Goal: Book appointment/travel/reservation

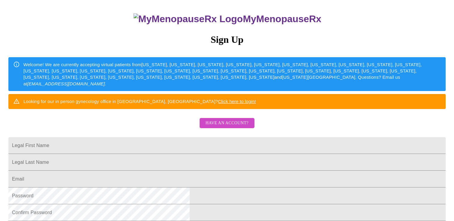
scroll to position [33, 0]
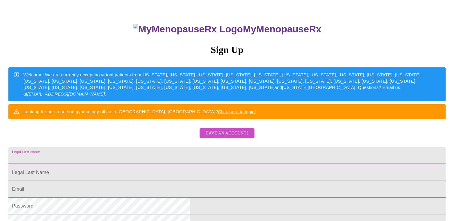
click at [157, 164] on input "Legal First Name" at bounding box center [226, 156] width 437 height 17
type input "Leah"
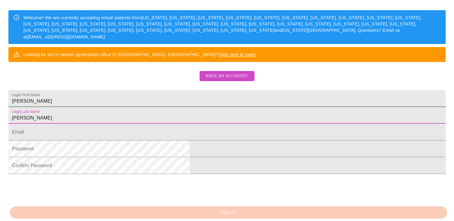
scroll to position [93, 0]
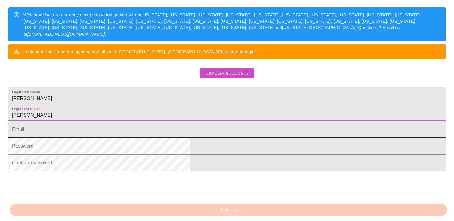
type input "Rhodes"
click at [149, 138] on input "Legal First Name" at bounding box center [226, 129] width 437 height 17
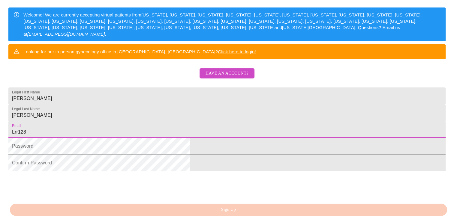
type input "Lrr128@gmail.com"
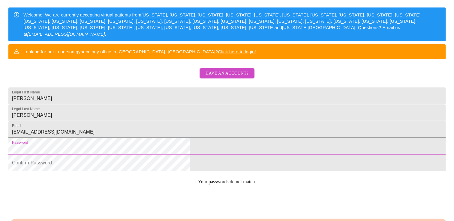
click at [162, 178] on html "MyMenopauseRx Sign Up Welcome! We are currently accepting virtual patients from…" at bounding box center [227, 42] width 454 height 271
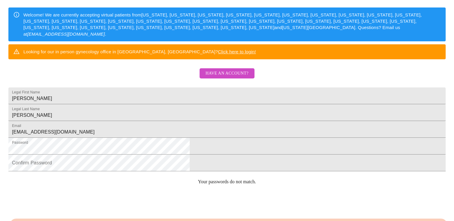
click at [162, 178] on html "MyMenopauseRx Sign Up Welcome! We are currently accepting virtual patients from…" at bounding box center [227, 42] width 454 height 271
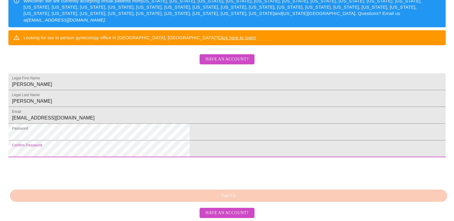
scroll to position [153, 0]
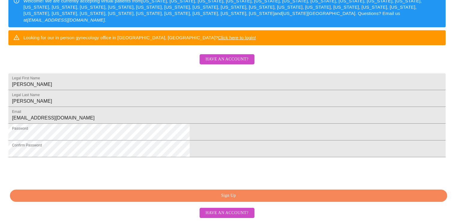
click at [226, 194] on span "Sign Up" at bounding box center [228, 195] width 423 height 7
click at [226, 161] on div "MyMenopauseRx Sign Up Welcome! We are currently accepting virtual patients from…" at bounding box center [226, 50] width 449 height 221
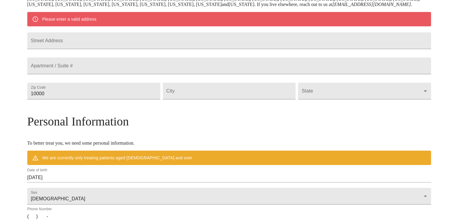
scroll to position [129, 0]
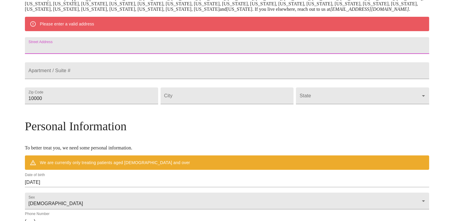
click at [109, 53] on input "Street Address" at bounding box center [227, 45] width 404 height 17
type input "4 Spinnaker Ln"
click at [109, 79] on input "Street Address" at bounding box center [227, 70] width 404 height 17
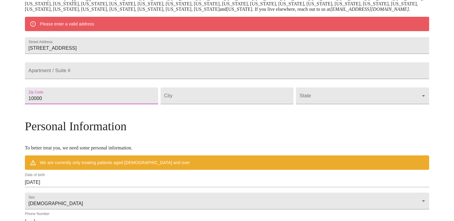
click at [96, 104] on input "10000" at bounding box center [91, 96] width 133 height 17
drag, startPoint x: 100, startPoint y: 121, endPoint x: 66, endPoint y: 121, distance: 33.9
click at [66, 121] on div "MyMenopauseRx Welcome to MyMenopauseRx Since it's your first time here, you'll …" at bounding box center [227, 107] width 404 height 468
type input "70124"
click at [192, 104] on input "Street Address" at bounding box center [226, 96] width 133 height 17
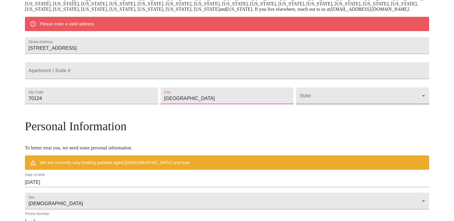
type input "New Orleans"
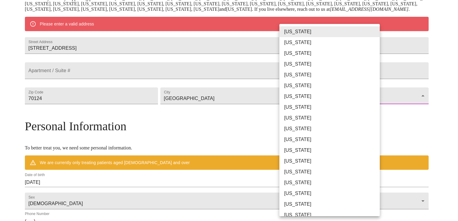
click at [315, 116] on body "MyMenopauseRx Welcome to MyMenopauseRx Since it's your first time here, you'll …" at bounding box center [229, 107] width 454 height 468
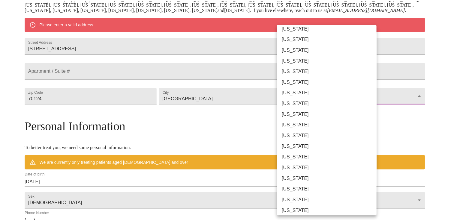
scroll to position [90, 0]
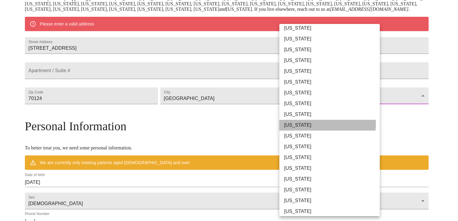
click at [292, 124] on li "[US_STATE]" at bounding box center [332, 125] width 105 height 11
type input "[US_STATE]"
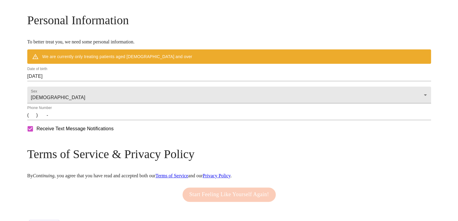
scroll to position [219, 0]
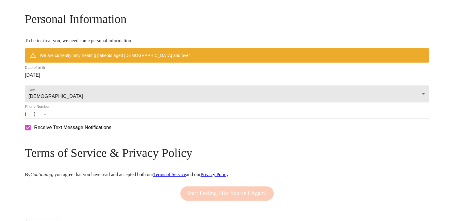
click at [108, 80] on input "09/22/2025" at bounding box center [227, 75] width 404 height 10
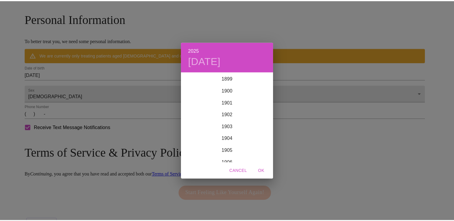
scroll to position [1476, 0]
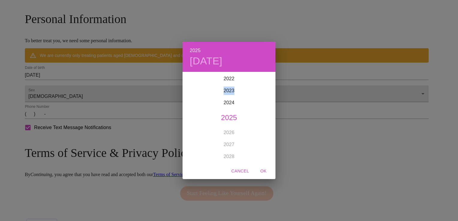
click at [108, 95] on div "2025 Mon, Sep 22 1899 1900 1901 1902 1903 1904 1905 1906 1907 1908 1909 1910 19…" at bounding box center [229, 110] width 458 height 221
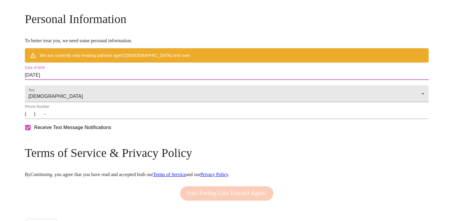
click at [108, 95] on div "2025 Mon, Sep 22 1899 1900 1901 1902 1903 1904 1905 1906 1907 1908 1909 1910 19…" at bounding box center [229, 110] width 458 height 221
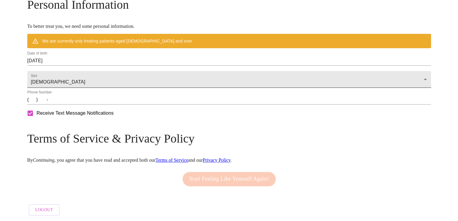
scroll to position [249, 0]
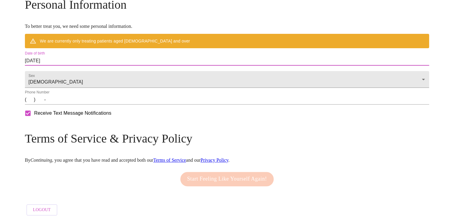
click at [78, 63] on input "09/22/2025" at bounding box center [227, 61] width 404 height 10
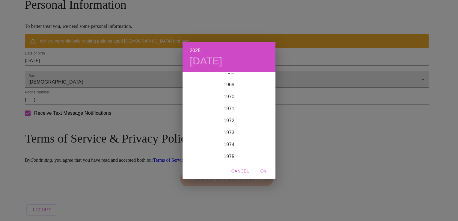
scroll to position [844, 0]
click at [226, 157] on div "1976" at bounding box center [229, 158] width 93 height 12
click at [231, 85] on div "Feb" at bounding box center [229, 84] width 31 height 22
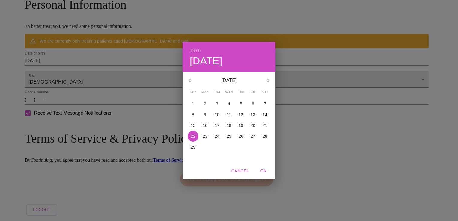
click at [192, 115] on p "8" at bounding box center [193, 115] width 2 height 6
click at [265, 169] on span "OK" at bounding box center [263, 171] width 14 height 7
type input "02/08/1976"
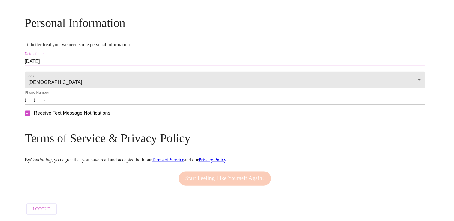
scroll to position [240, 0]
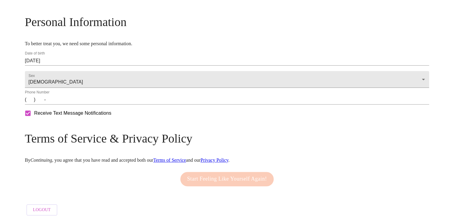
click at [73, 104] on div "Phone Number (   )    -" at bounding box center [227, 97] width 406 height 17
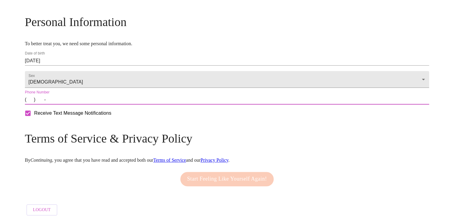
click at [80, 104] on input "(   )    -" at bounding box center [227, 100] width 404 height 10
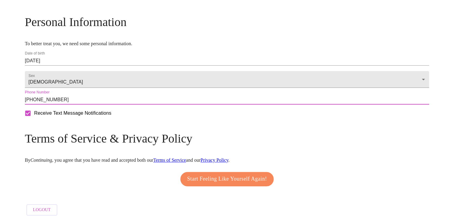
type input "(504) 451-0199"
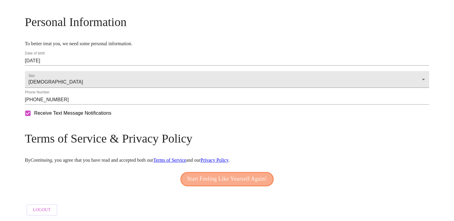
click at [223, 181] on span "Start Feeling Like Yourself Again!" at bounding box center [227, 180] width 80 height 10
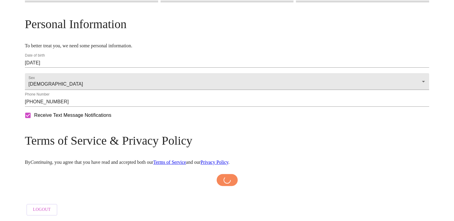
scroll to position [238, 0]
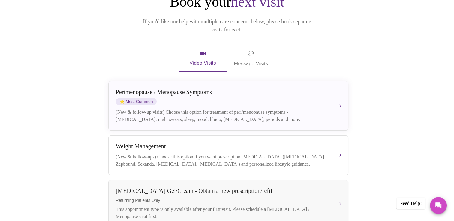
scroll to position [90, 0]
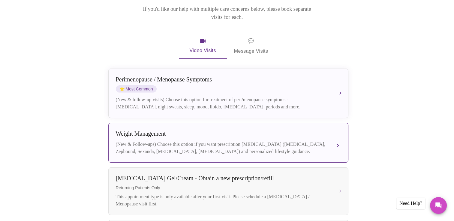
click at [277, 141] on div "(New & Follow-ups) Choose this option if you want prescription [MEDICAL_DATA] (…" at bounding box center [222, 148] width 213 height 14
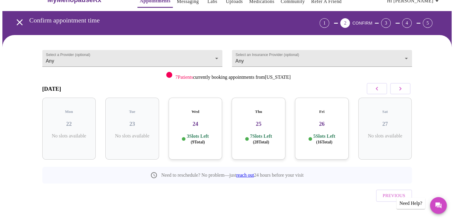
click at [202, 121] on div "Wed 24 3 Slots Left ( 9 Total)" at bounding box center [196, 129] width 54 height 62
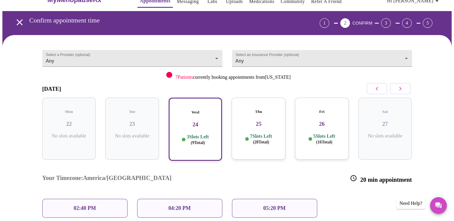
click at [100, 199] on div "02:40 PM" at bounding box center [84, 208] width 85 height 19
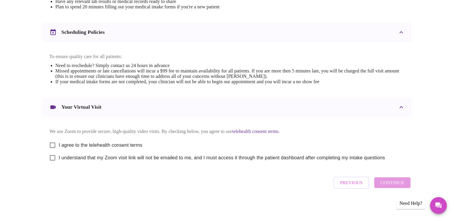
scroll to position [213, 0]
click at [52, 143] on input "I agree to the telehealth consent terms" at bounding box center [52, 145] width 13 height 13
checkbox input "true"
click at [54, 159] on input "I understand that my Zoom visit link will not be emailed to me, and I must acce…" at bounding box center [52, 158] width 13 height 13
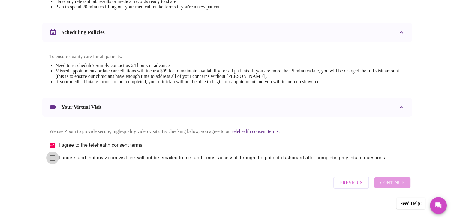
click at [54, 159] on input "I understand that my Zoom visit link will not be emailed to me, and I must acce…" at bounding box center [52, 158] width 13 height 13
checkbox input "true"
click at [397, 187] on span "Continue" at bounding box center [392, 183] width 24 height 8
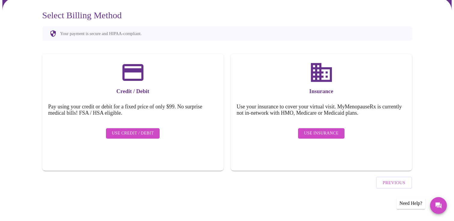
scroll to position [34, 0]
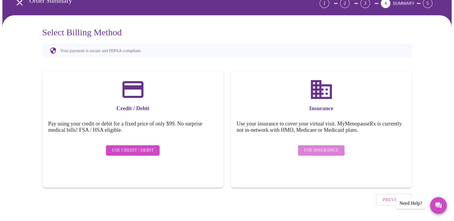
click at [316, 147] on span "Use Insurance" at bounding box center [321, 150] width 34 height 7
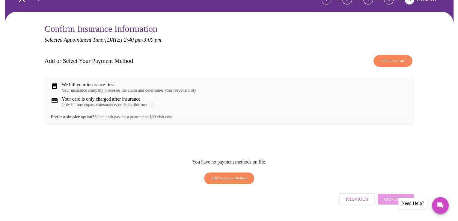
scroll to position [54, 0]
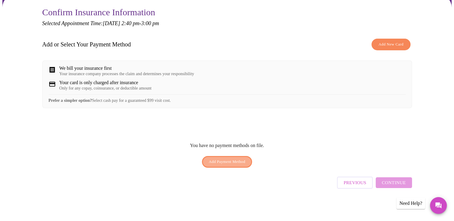
click at [230, 164] on span "Add Payment Method" at bounding box center [227, 162] width 37 height 7
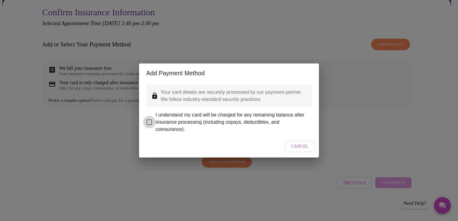
click at [148, 118] on input "I understand my card will be charged for any remaining balance after insurance …" at bounding box center [149, 122] width 13 height 13
checkbox input "true"
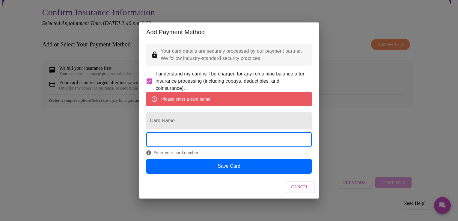
click at [171, 124] on input "Card Name" at bounding box center [229, 120] width 166 height 17
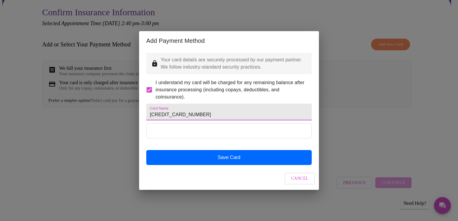
drag, startPoint x: 212, startPoint y: 118, endPoint x: 129, endPoint y: 122, distance: 83.5
click at [129, 122] on div "Add Payment Method Your card details are securely processed by our payment part…" at bounding box center [229, 110] width 458 height 221
type input "4584530002397356"
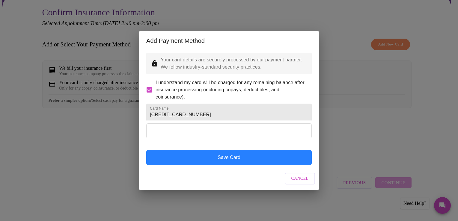
click at [224, 165] on button "Save Card" at bounding box center [229, 157] width 166 height 15
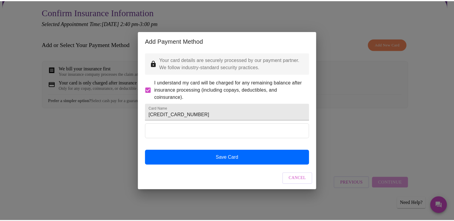
scroll to position [0, 0]
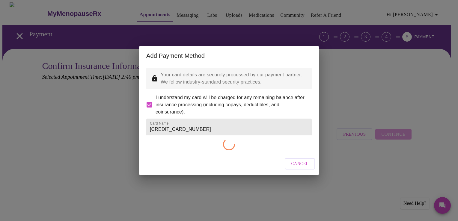
checkbox input "false"
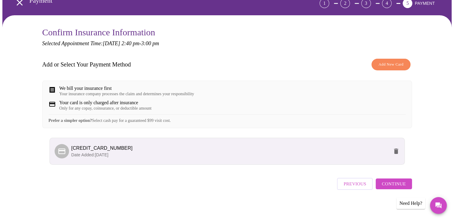
scroll to position [39, 0]
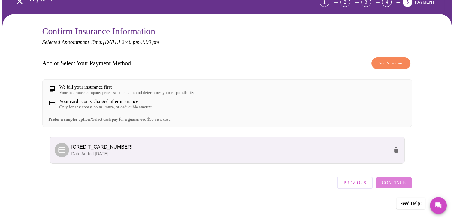
click at [397, 184] on span "Continue" at bounding box center [394, 183] width 24 height 8
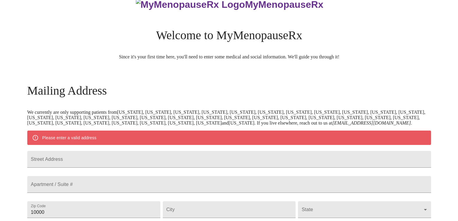
scroll to position [90, 0]
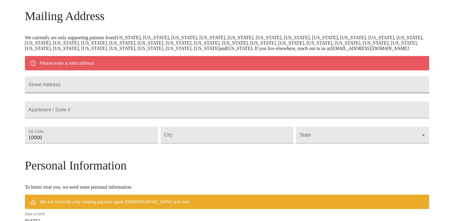
click at [99, 93] on input "Street Address" at bounding box center [227, 84] width 404 height 17
click at [109, 93] on input "4 Spinnaker LAne" at bounding box center [227, 84] width 404 height 17
type input "4 Spinnaker Lane"
click at [110, 144] on input "10000" at bounding box center [91, 135] width 133 height 17
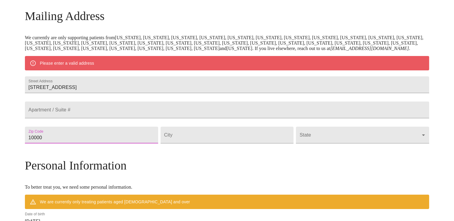
drag, startPoint x: 108, startPoint y: 156, endPoint x: 71, endPoint y: 153, distance: 37.3
click at [71, 153] on div "MyMenopauseRx Welcome to MyMenopauseRx Since it's your first time here, you'll …" at bounding box center [227, 146] width 404 height 468
type input "70124"
click at [221, 144] on input "Street Address" at bounding box center [226, 135] width 133 height 17
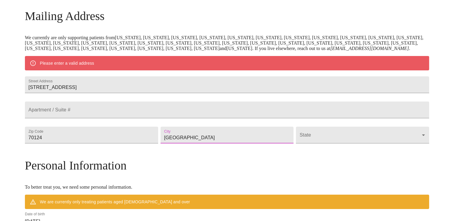
type input "New Orleans"
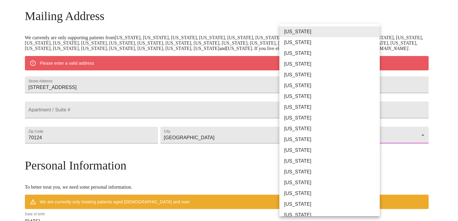
click at [340, 155] on body "MyMenopauseRx Welcome to MyMenopauseRx Since it's your first time here, you'll …" at bounding box center [229, 146] width 454 height 468
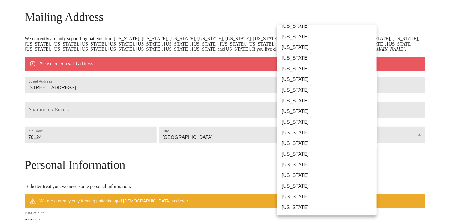
scroll to position [60, 0]
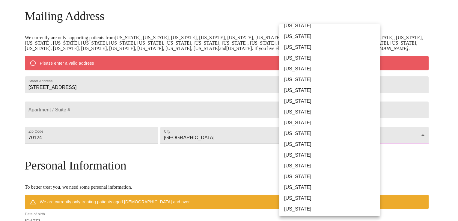
click at [289, 154] on li "[US_STATE]" at bounding box center [332, 155] width 105 height 11
type input "[US_STATE]"
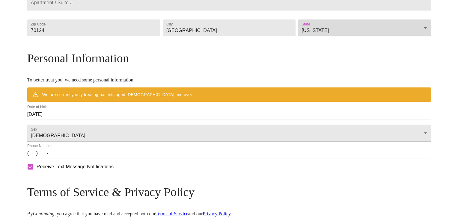
scroll to position [240, 0]
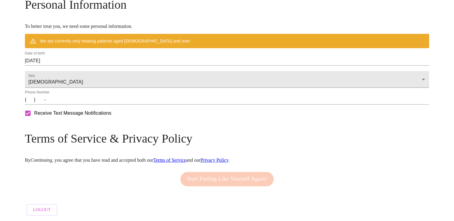
click at [106, 66] on input "09/22/2025" at bounding box center [227, 61] width 404 height 10
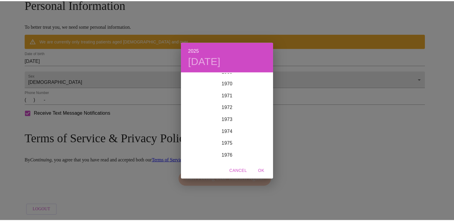
scroll to position [858, 0]
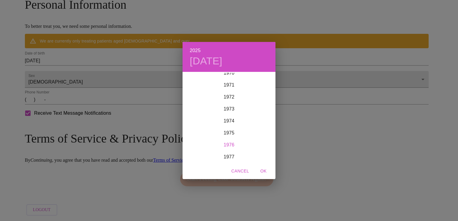
click at [228, 144] on div "1976" at bounding box center [229, 145] width 93 height 12
click at [229, 83] on div "Feb" at bounding box center [229, 84] width 31 height 22
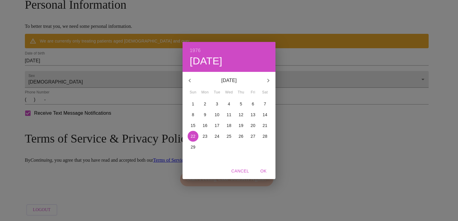
click at [192, 115] on p "8" at bounding box center [193, 115] width 2 height 6
click at [264, 170] on span "OK" at bounding box center [263, 171] width 14 height 7
type input "02/08/1976"
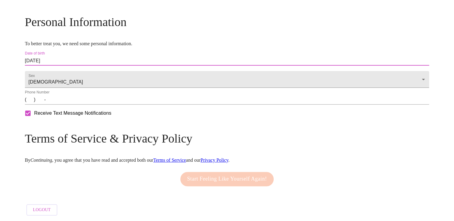
click at [90, 103] on input "(   )    -" at bounding box center [227, 100] width 404 height 10
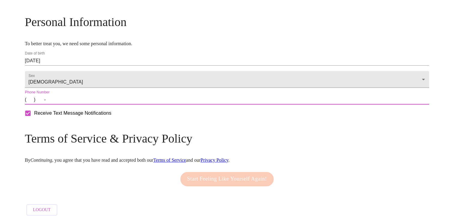
click at [82, 103] on input "(   )    -" at bounding box center [227, 100] width 404 height 10
click at [79, 101] on input "(   )    -" at bounding box center [227, 100] width 404 height 10
type input "(504) 451-0199"
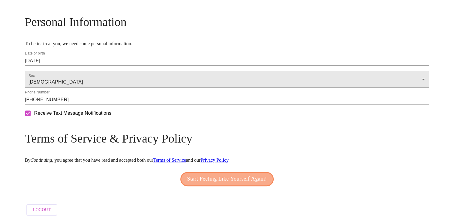
click at [205, 177] on span "Start Feeling Like Yourself Again!" at bounding box center [227, 180] width 80 height 10
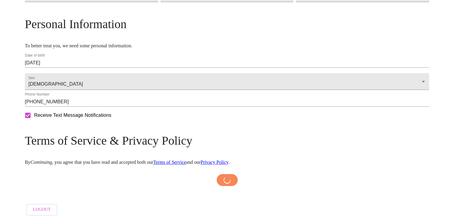
scroll to position [238, 0]
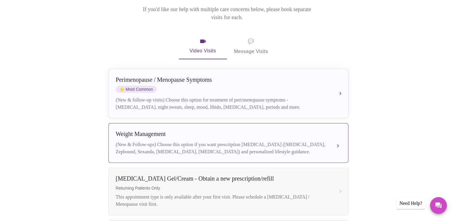
scroll to position [90, 0]
click at [167, 130] on div "Weight Management" at bounding box center [222, 133] width 213 height 7
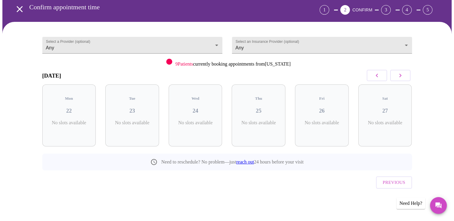
scroll to position [14, 0]
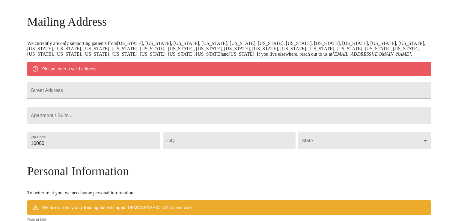
scroll to position [95, 0]
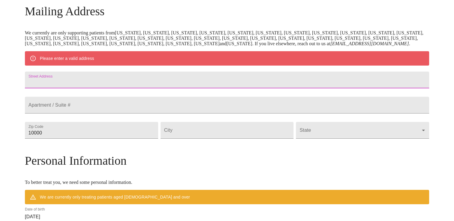
click at [107, 88] on input "Street Address" at bounding box center [227, 80] width 404 height 17
type input "4 Spinnaker Lane"
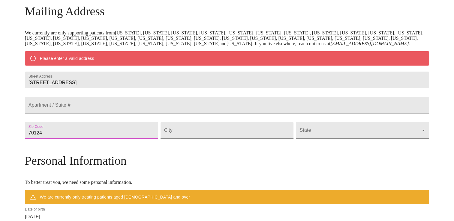
type input "70124"
click at [55, 102] on div "MyMenopauseRx Welcome to MyMenopauseRx Since it's your first time here, you'll …" at bounding box center [227, 142] width 404 height 468
click at [205, 139] on input "Street Address" at bounding box center [226, 130] width 133 height 17
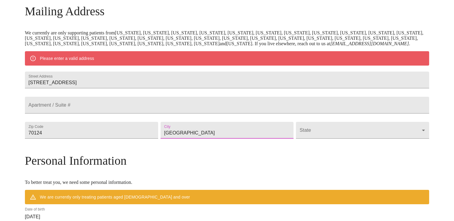
type input "New Orleans"
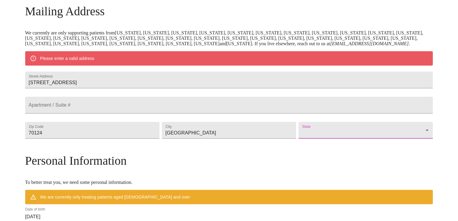
click at [314, 151] on body "MyMenopauseRx Welcome to MyMenopauseRx Since it's your first time here, you'll …" at bounding box center [229, 142] width 454 height 468
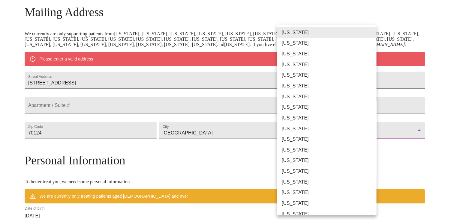
scroll to position [60, 0]
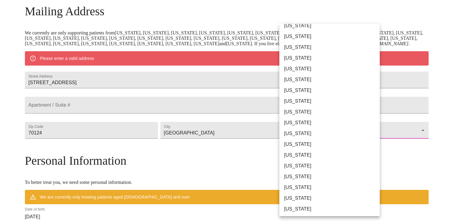
click at [302, 158] on li "[US_STATE]" at bounding box center [332, 155] width 105 height 11
type input "[US_STATE]"
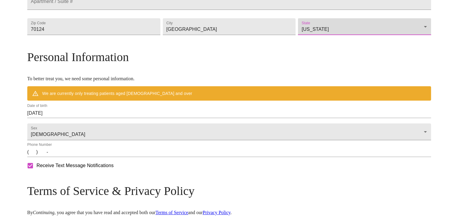
scroll to position [185, 0]
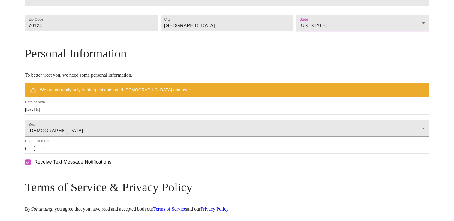
click at [84, 115] on input "09/22/2025" at bounding box center [227, 110] width 404 height 10
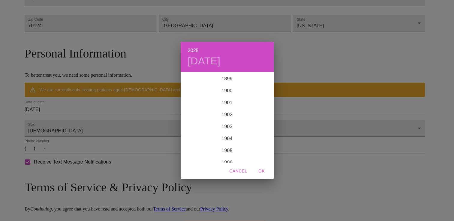
click at [84, 133] on div "2025 Mon, Sep 22 1899 1900 1901 1902 1903 1904 1905 1906 1907 1908 1909 1910 19…" at bounding box center [227, 110] width 454 height 221
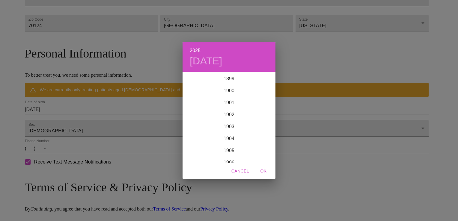
scroll to position [1476, 0]
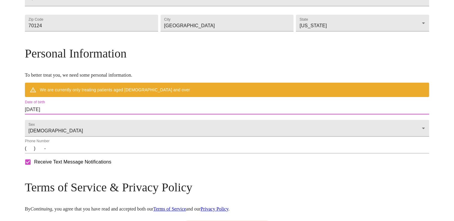
click at [77, 115] on input "09/22/2025" at bounding box center [227, 110] width 404 height 10
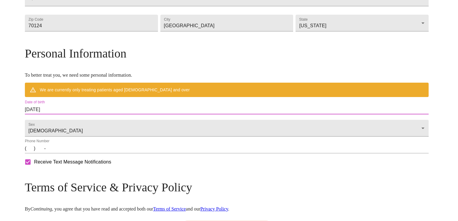
scroll to position [0, 0]
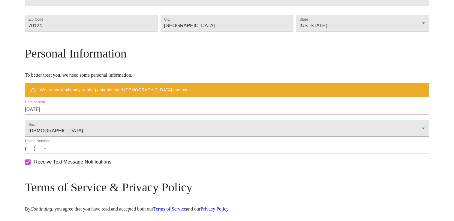
click at [94, 115] on input "09/22/2025" at bounding box center [227, 110] width 404 height 10
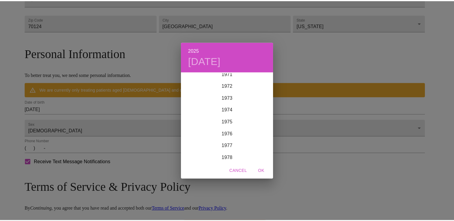
scroll to position [870, 0]
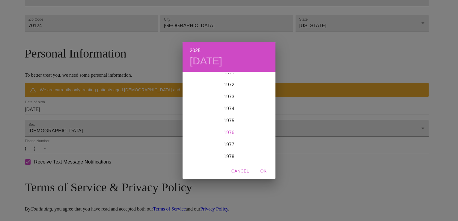
click at [227, 133] on div "1976" at bounding box center [229, 133] width 93 height 12
click at [232, 84] on div "Feb" at bounding box center [229, 84] width 31 height 22
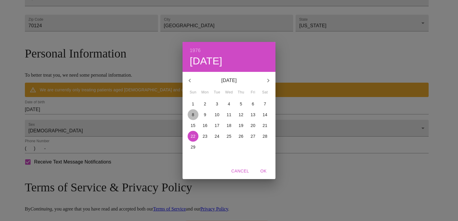
click at [193, 116] on p "8" at bounding box center [193, 115] width 2 height 6
click at [266, 171] on span "OK" at bounding box center [263, 171] width 14 height 7
type input "02/08/1976"
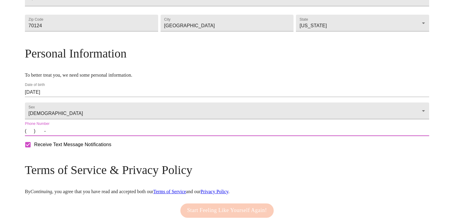
click at [78, 136] on input "(   )    -" at bounding box center [227, 132] width 404 height 10
type input "(504) 451-0199"
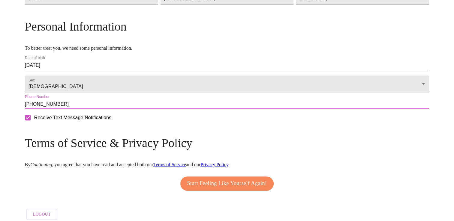
scroll to position [240, 0]
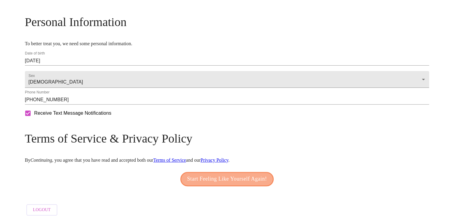
click at [217, 176] on span "Start Feeling Like Yourself Again!" at bounding box center [227, 180] width 80 height 10
click at [217, 176] on div "Start Feeling Like Yourself Again!" at bounding box center [227, 179] width 97 height 20
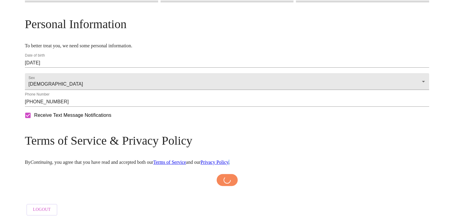
scroll to position [238, 0]
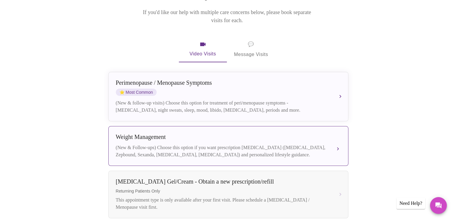
scroll to position [90, 0]
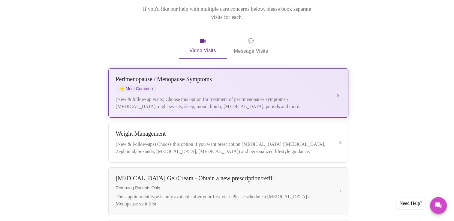
click at [237, 96] on div "(New & follow-up visits) Choose this option for treatment of peri/menopause sym…" at bounding box center [222, 103] width 213 height 14
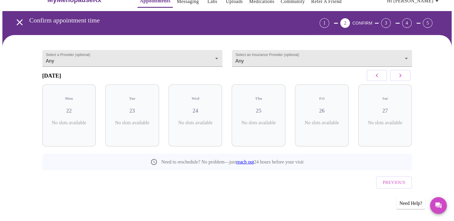
scroll to position [4, 0]
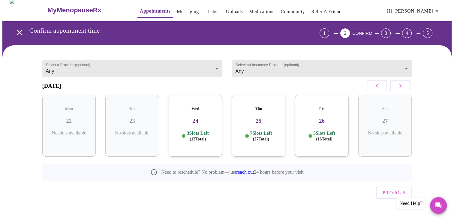
click at [190, 125] on div "Wed 24 3 Slots Left ( 12 Total)" at bounding box center [196, 126] width 54 height 62
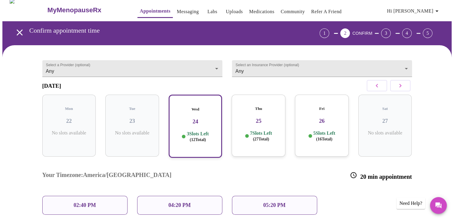
click at [64, 196] on div "02:40 PM" at bounding box center [84, 205] width 85 height 19
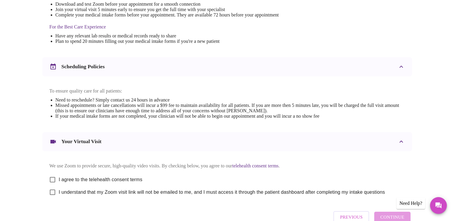
scroll to position [213, 0]
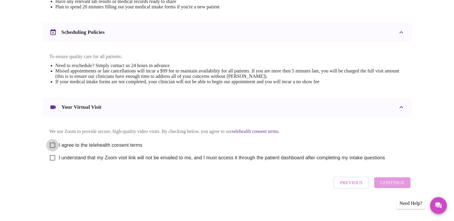
click at [53, 143] on input "I agree to the telehealth consent terms" at bounding box center [52, 145] width 13 height 13
checkbox input "true"
click at [54, 160] on input "I understand that my Zoom visit link will not be emailed to me, and I must acce…" at bounding box center [52, 158] width 13 height 13
checkbox input "true"
click at [394, 180] on button "Continue" at bounding box center [392, 183] width 36 height 11
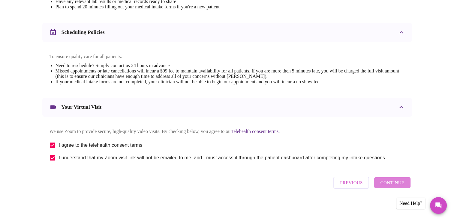
scroll to position [34, 0]
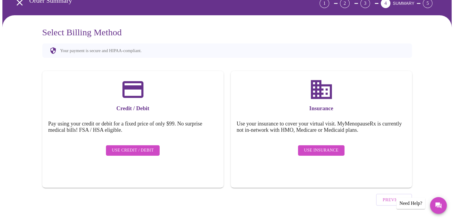
click at [309, 147] on span "Use Insurance" at bounding box center [321, 150] width 34 height 7
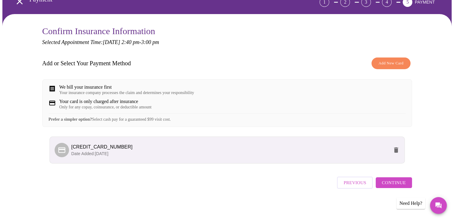
scroll to position [39, 0]
click at [73, 151] on span "4584530002397356" at bounding box center [229, 147] width 317 height 7
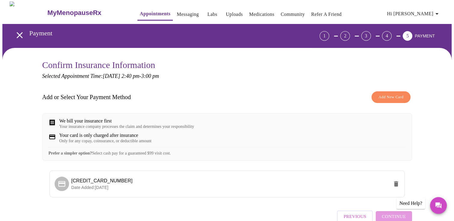
scroll to position [0, 0]
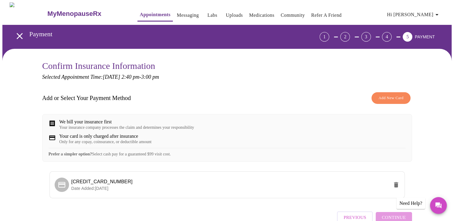
click at [74, 126] on div "Your insurance company processes the claim and determines your responsibility" at bounding box center [126, 127] width 135 height 5
click at [77, 145] on div "Only for any copay, coinsurance, or deductible amount" at bounding box center [105, 142] width 92 height 5
drag, startPoint x: 77, startPoint y: 148, endPoint x: 93, endPoint y: 189, distance: 44.0
click at [93, 184] on span "4584530002397356" at bounding box center [101, 181] width 61 height 5
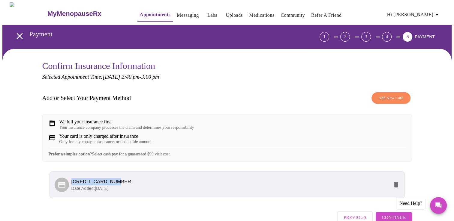
click at [93, 184] on span "4584530002397356" at bounding box center [101, 181] width 61 height 5
click at [207, 181] on li "4584530002397356 Date Added: 09-22-2025" at bounding box center [226, 185] width 355 height 27
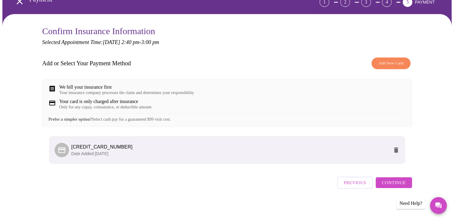
scroll to position [39, 0]
click at [111, 145] on li "4584530002397356 Date Added: 09-22-2025" at bounding box center [226, 150] width 355 height 27
click at [209, 157] on p "Date Added: 09-22-2025" at bounding box center [229, 154] width 317 height 6
click at [275, 151] on span "4584530002397356" at bounding box center [229, 147] width 317 height 7
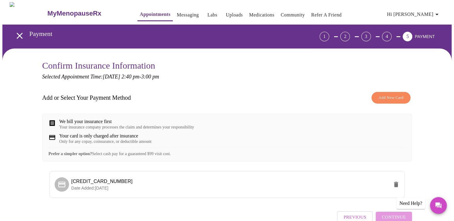
scroll to position [0, 0]
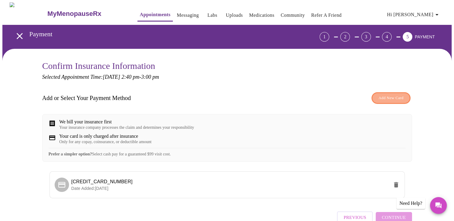
click at [376, 98] on button "Add New Card" at bounding box center [390, 98] width 39 height 12
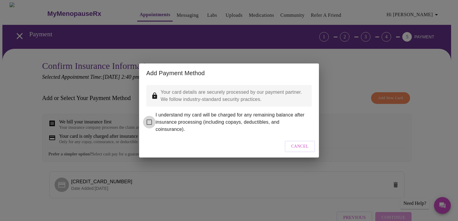
click at [149, 117] on input "I understand my card will be charged for any remaining balance after insurance …" at bounding box center [149, 122] width 13 height 13
checkbox input "true"
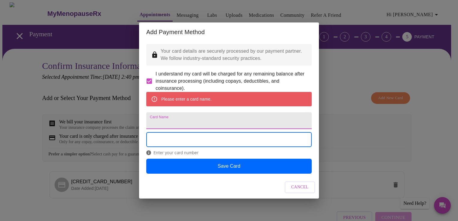
click at [173, 118] on input "Card Name" at bounding box center [229, 120] width 166 height 17
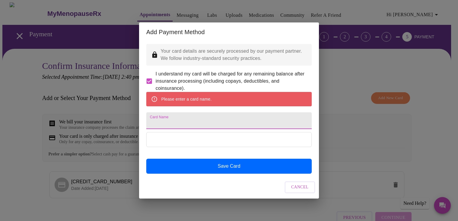
click at [290, 193] on button "Cancel" at bounding box center [300, 188] width 31 height 12
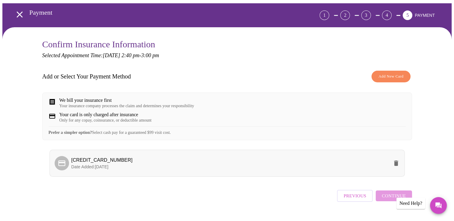
scroll to position [39, 0]
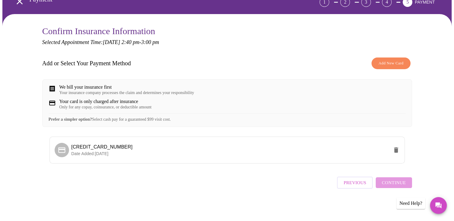
click at [392, 181] on div "Previous Continue" at bounding box center [374, 181] width 75 height 21
click at [396, 184] on div "Previous Continue" at bounding box center [374, 181] width 75 height 21
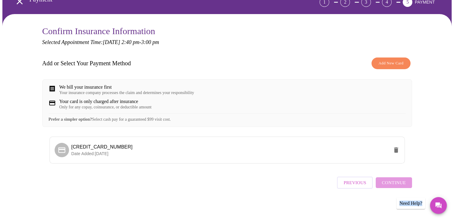
click at [396, 184] on div "Previous Continue" at bounding box center [374, 181] width 75 height 21
click at [280, 189] on div "Previous Continue" at bounding box center [227, 181] width 370 height 21
click at [351, 183] on span "Previous" at bounding box center [354, 183] width 22 height 8
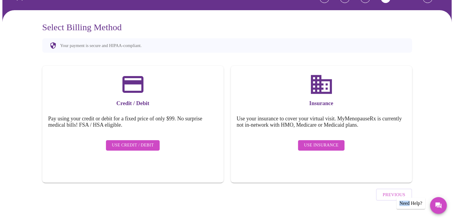
scroll to position [34, 0]
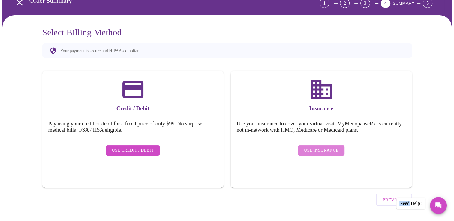
click at [317, 147] on span "Use Insurance" at bounding box center [321, 150] width 34 height 7
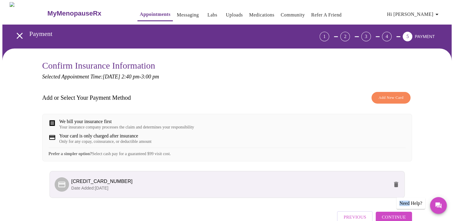
scroll to position [0, 0]
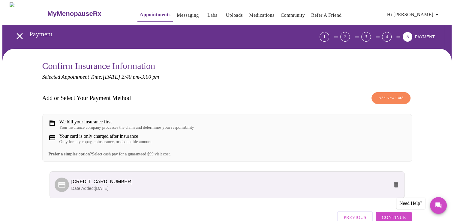
click at [90, 120] on div "We bill your insurance first" at bounding box center [126, 121] width 135 height 5
click at [91, 139] on div "Your card is only charged after insurance" at bounding box center [105, 136] width 92 height 5
click at [91, 157] on strong "Prefer a simpler option?" at bounding box center [70, 154] width 43 height 4
click at [382, 98] on span "Add New Card" at bounding box center [390, 98] width 25 height 7
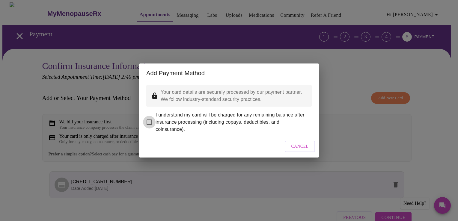
click at [152, 117] on input "I understand my card will be charged for any remaining balance after insurance …" at bounding box center [149, 122] width 13 height 13
checkbox input "true"
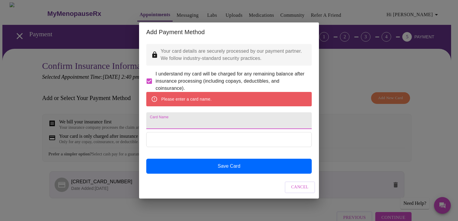
click at [186, 123] on input "Card Name" at bounding box center [229, 120] width 166 height 17
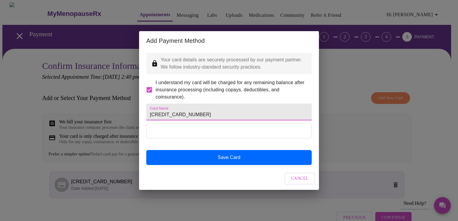
drag, startPoint x: 177, startPoint y: 121, endPoint x: 129, endPoint y: 115, distance: 48.3
click at [129, 115] on div "Add Payment Method Your card details are securely processed by our payment part…" at bounding box center [229, 110] width 458 height 221
type input "[PERSON_NAME]"
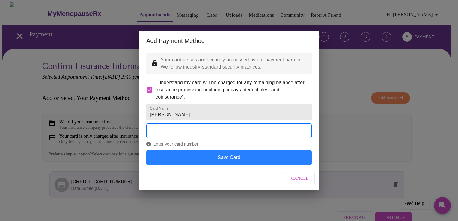
click at [228, 165] on button "Save Card" at bounding box center [229, 157] width 166 height 15
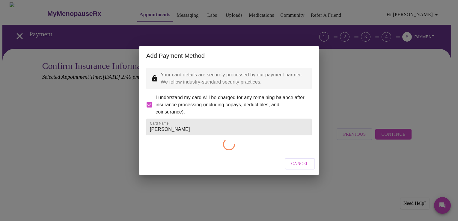
checkbox input "false"
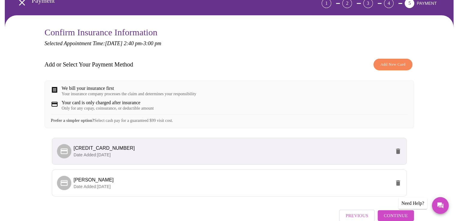
scroll to position [70, 0]
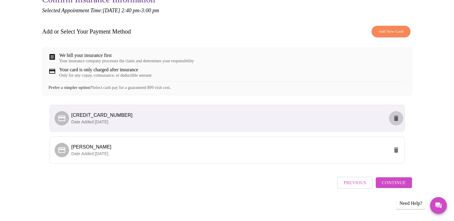
click at [396, 119] on icon "delete" at bounding box center [396, 118] width 4 height 5
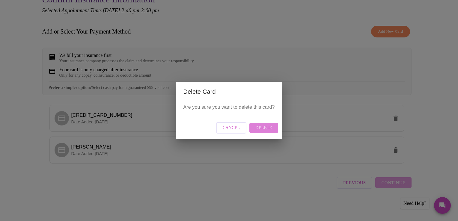
click at [264, 126] on span "Delete" at bounding box center [264, 127] width 16 height 7
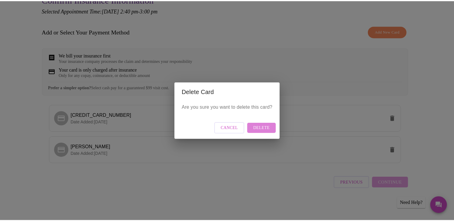
scroll to position [0, 0]
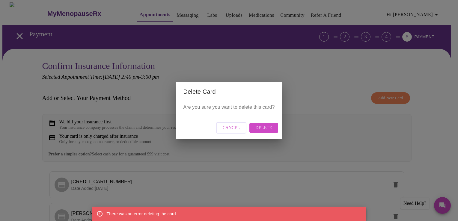
click at [437, 38] on div "Delete Card Are you sure you want to delete this card? Cancel Delete" at bounding box center [229, 110] width 458 height 221
drag, startPoint x: 437, startPoint y: 46, endPoint x: 348, endPoint y: 31, distance: 90.3
click at [354, 30] on div "Delete Card Are you sure you want to delete this card? Cancel Delete" at bounding box center [229, 110] width 458 height 221
click at [306, 55] on div "Delete Card Are you sure you want to delete this card? Cancel Delete" at bounding box center [229, 110] width 458 height 221
drag, startPoint x: 301, startPoint y: 57, endPoint x: 259, endPoint y: 137, distance: 90.0
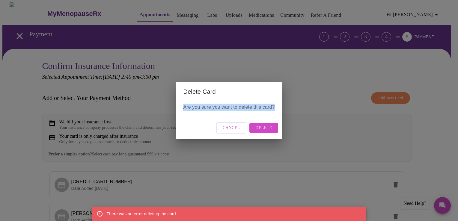
click at [259, 137] on div "Delete Card Are you sure you want to delete this card? Cancel Delete" at bounding box center [229, 110] width 458 height 221
drag, startPoint x: 259, startPoint y: 137, endPoint x: 258, endPoint y: 129, distance: 8.2
click at [258, 129] on span "Delete" at bounding box center [264, 127] width 16 height 7
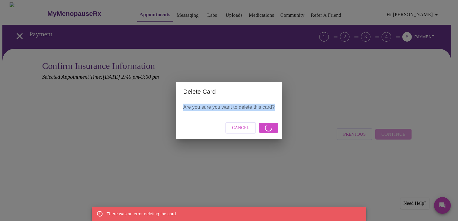
click at [258, 129] on div "Cancel" at bounding box center [229, 128] width 106 height 22
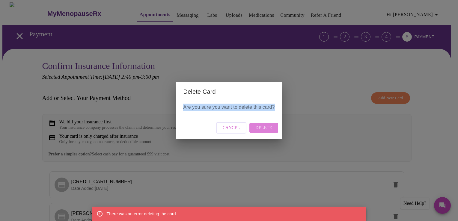
click at [258, 129] on span "Delete" at bounding box center [264, 127] width 16 height 7
click at [265, 127] on span "Delete" at bounding box center [264, 127] width 16 height 7
click at [230, 129] on span "Cancel" at bounding box center [231, 127] width 17 height 7
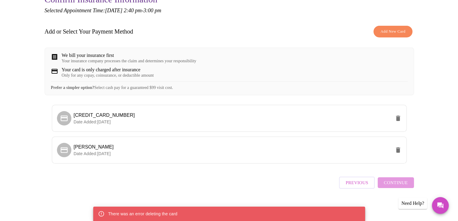
scroll to position [70, 0]
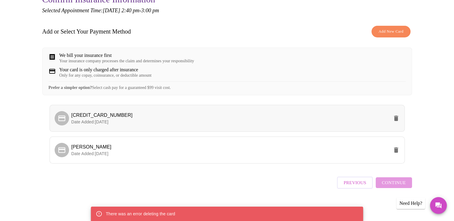
click at [90, 123] on span "Date Added: 09-22-2025" at bounding box center [89, 122] width 37 height 5
click at [94, 122] on p "Date Added: 09-22-2025" at bounding box center [229, 122] width 317 height 6
click at [408, 205] on div "Need Help?" at bounding box center [410, 203] width 29 height 11
click at [437, 207] on icon "Messages" at bounding box center [438, 206] width 6 height 6
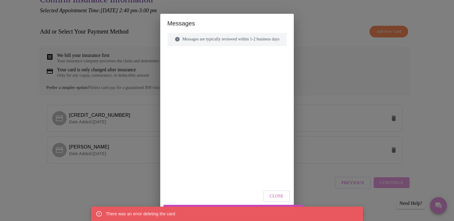
click at [437, 207] on div "Join the conversation to be notified and to respond" at bounding box center [233, 210] width 454 height 16
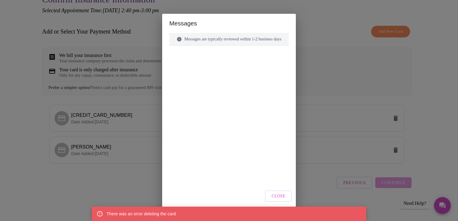
click at [279, 195] on span "Close" at bounding box center [279, 196] width 14 height 7
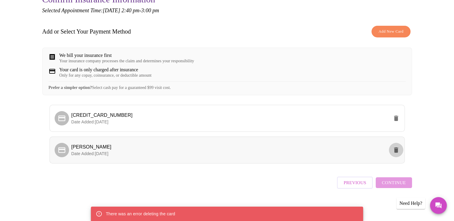
click at [396, 153] on icon "delete" at bounding box center [396, 150] width 4 height 5
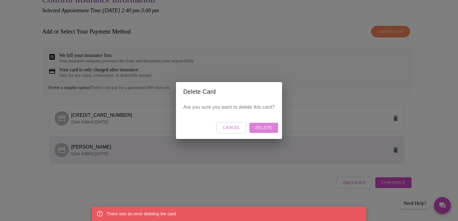
click at [263, 129] on span "Delete" at bounding box center [264, 127] width 16 height 7
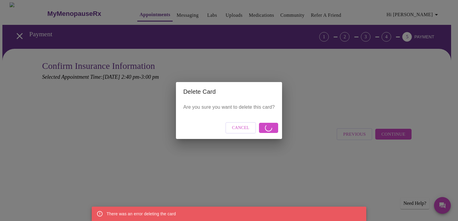
click at [235, 129] on span "Cancel" at bounding box center [240, 127] width 17 height 7
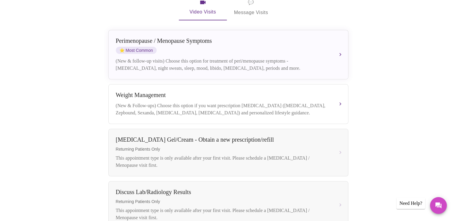
scroll to position [120, 0]
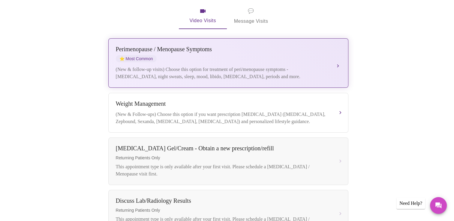
click at [216, 66] on div "(New & follow-up visits) Choose this option for treatment of peri/menopause sym…" at bounding box center [222, 73] width 213 height 14
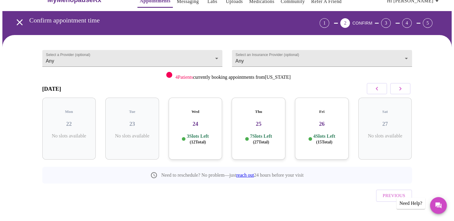
click at [203, 121] on h3 "24" at bounding box center [195, 124] width 44 height 7
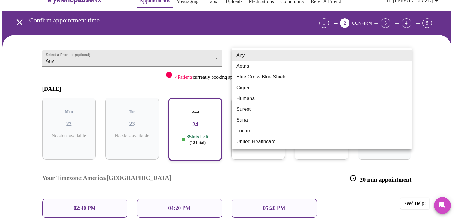
click at [277, 53] on body "MyMenopauseRx Appointments Messaging Labs Uploads Medications Community Refer a…" at bounding box center [229, 140] width 454 height 302
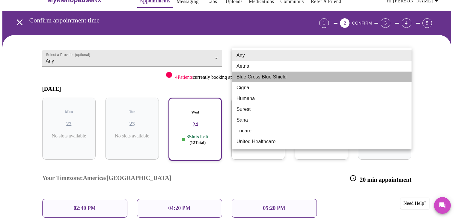
click at [258, 79] on li "Blue Cross Blue Shield" at bounding box center [322, 77] width 180 height 11
type input "Blue Cross Blue Shield"
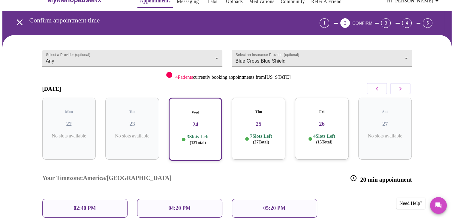
click at [193, 121] on h3 "24" at bounding box center [195, 124] width 43 height 7
click at [77, 205] on p "02:40 PM" at bounding box center [84, 208] width 22 height 6
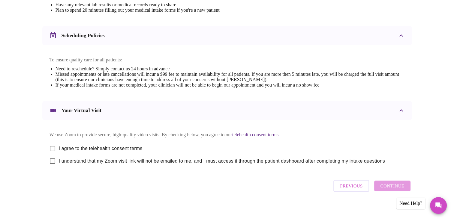
scroll to position [213, 0]
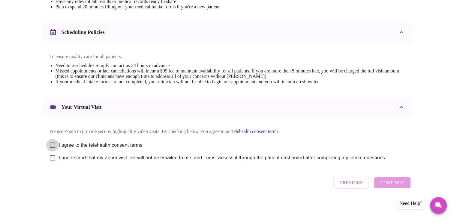
click at [54, 147] on input "I agree to the telehealth consent terms" at bounding box center [52, 145] width 13 height 13
checkbox input "true"
click at [52, 159] on input "I understand that my Zoom visit link will not be emailed to me, and I must acce…" at bounding box center [52, 158] width 13 height 13
checkbox input "true"
click at [387, 186] on span "Continue" at bounding box center [392, 183] width 24 height 8
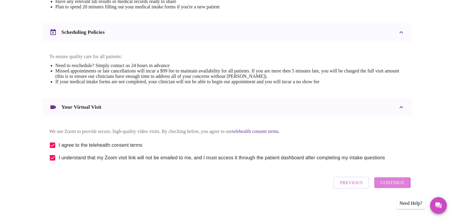
scroll to position [34, 0]
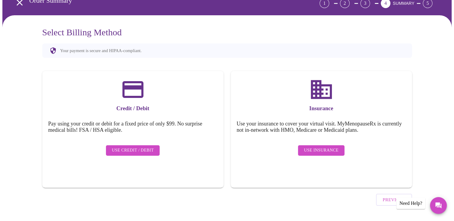
click at [319, 147] on span "Use Insurance" at bounding box center [321, 150] width 34 height 7
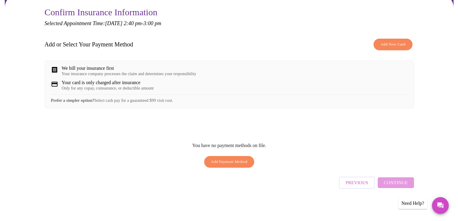
scroll to position [54, 0]
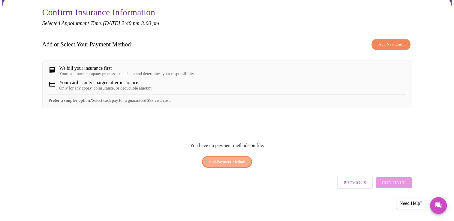
click at [226, 163] on span "Add Payment Method" at bounding box center [227, 162] width 37 height 7
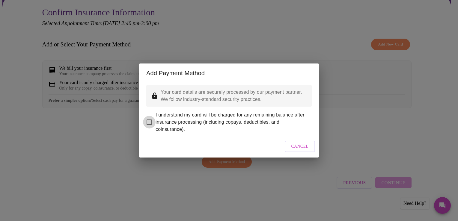
click at [148, 118] on input "I understand my card will be charged for any remaining balance after insurance …" at bounding box center [149, 122] width 13 height 13
checkbox input "true"
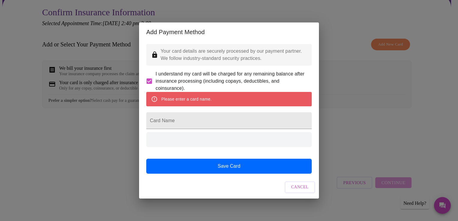
click at [148, 118] on form "Please enter a card name. Card Name" at bounding box center [229, 112] width 166 height 40
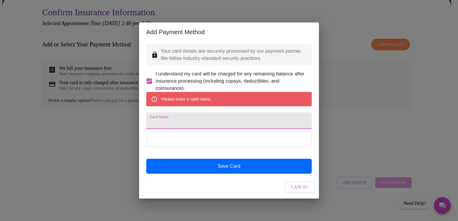
click at [179, 119] on input "Card Name" at bounding box center [229, 120] width 166 height 17
type input "[PERSON_NAME]"
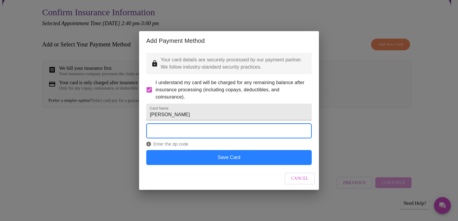
click at [202, 165] on button "Save Card" at bounding box center [229, 157] width 166 height 15
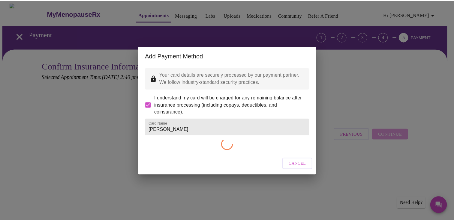
scroll to position [0, 0]
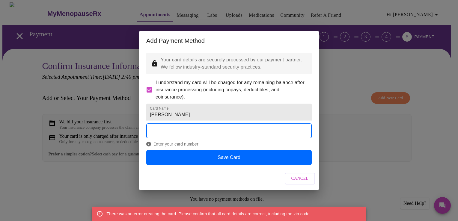
checkbox input "false"
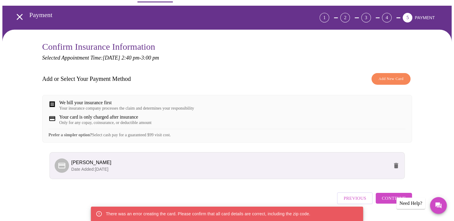
scroll to position [39, 0]
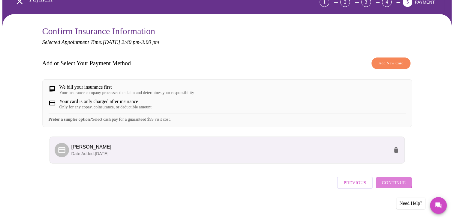
click at [390, 185] on span "Continue" at bounding box center [394, 183] width 24 height 8
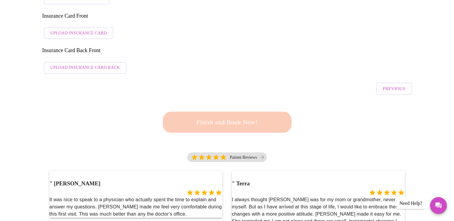
scroll to position [159, 0]
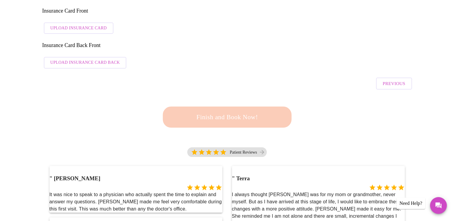
click at [223, 98] on div "Finish and Book Now!" at bounding box center [226, 116] width 133 height 37
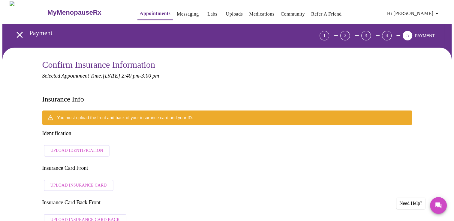
scroll to position [0, 0]
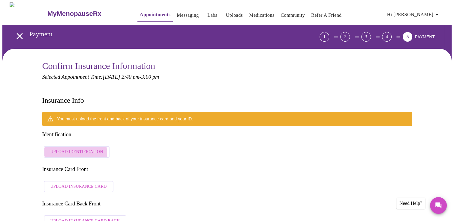
click at [73, 148] on span "Upload Identification" at bounding box center [76, 151] width 53 height 7
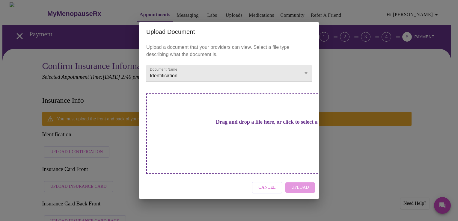
click at [229, 125] on h3 "Drag and drop a file here, or click to select a file" at bounding box center [271, 122] width 166 height 6
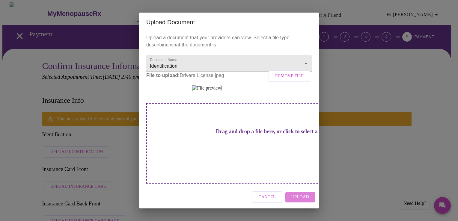
click at [298, 201] on span "Upload" at bounding box center [301, 197] width 18 height 7
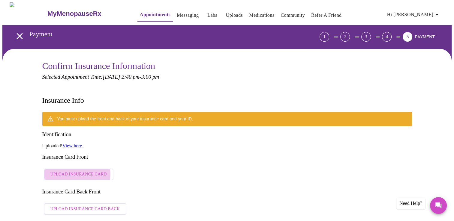
click at [74, 171] on span "Upload Insurance Card" at bounding box center [78, 174] width 56 height 7
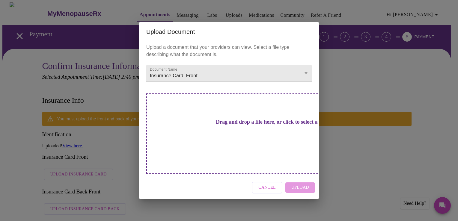
click at [218, 125] on h3 "Drag and drop a file here, or click to select a file" at bounding box center [271, 122] width 166 height 6
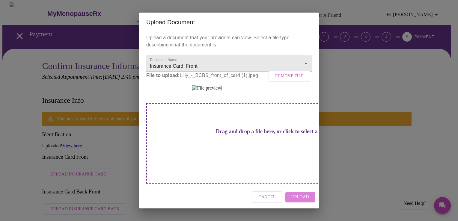
click at [293, 201] on span "Upload" at bounding box center [301, 197] width 18 height 7
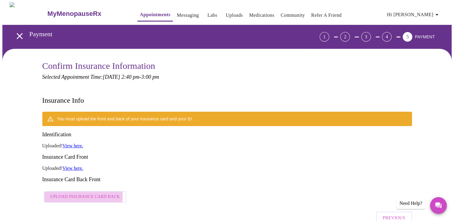
click at [76, 193] on span "Upload Insurance Card Back" at bounding box center [85, 196] width 70 height 7
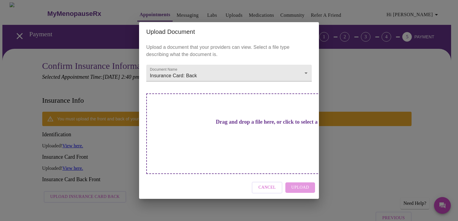
click at [207, 125] on h3 "Drag and drop a file here, or click to select a file" at bounding box center [271, 122] width 166 height 6
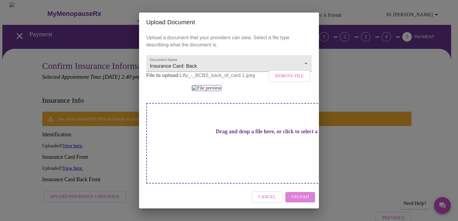
click at [296, 200] on span "Upload" at bounding box center [301, 197] width 18 height 7
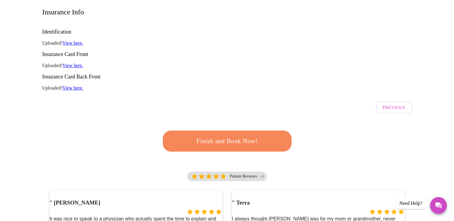
scroll to position [90, 0]
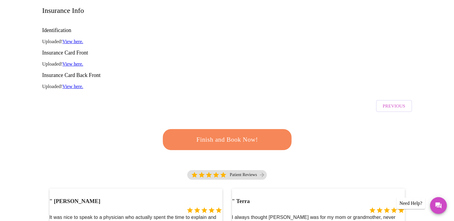
click at [236, 134] on span "Finish and Book Now!" at bounding box center [226, 140] width 115 height 12
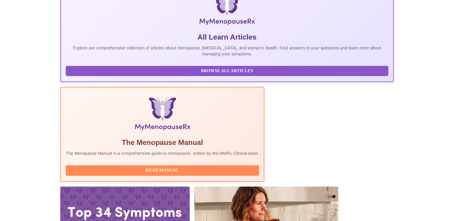
scroll to position [106, 0]
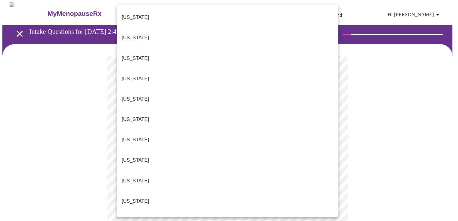
click at [210, 150] on li "[US_STATE]" at bounding box center [227, 160] width 221 height 20
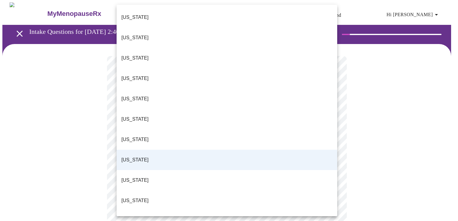
click at [331, 132] on div "[US_STATE] [US_STATE] [US_STATE] [US_STATE] [US_STATE] [US_STATE] [US_STATE] [U…" at bounding box center [229, 110] width 458 height 221
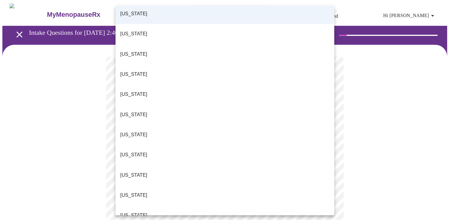
scroll to position [150, 0]
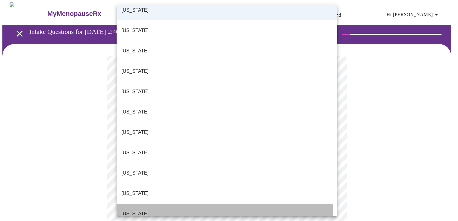
click at [148, 204] on li "[US_STATE]" at bounding box center [227, 214] width 221 height 20
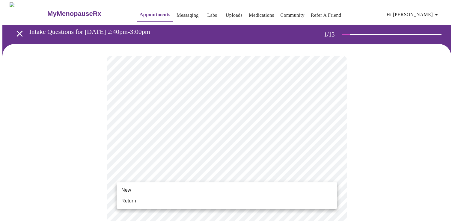
click at [154, 175] on div at bounding box center [229, 110] width 458 height 221
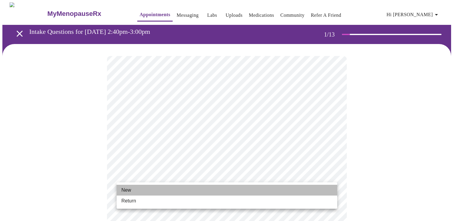
click at [129, 189] on span "New" at bounding box center [126, 190] width 10 height 7
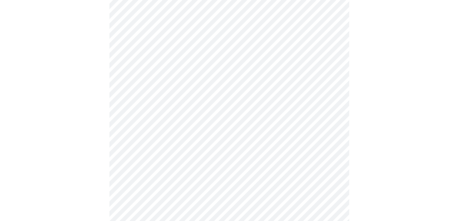
scroll to position [317, 0]
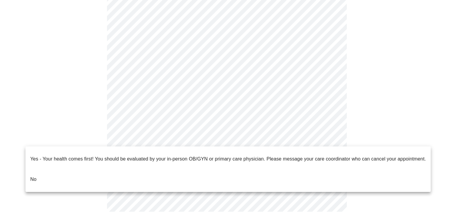
drag, startPoint x: 105, startPoint y: 102, endPoint x: 143, endPoint y: 134, distance: 50.2
click at [143, 134] on div at bounding box center [229, 110] width 458 height 221
drag, startPoint x: 143, startPoint y: 134, endPoint x: 173, endPoint y: 143, distance: 31.3
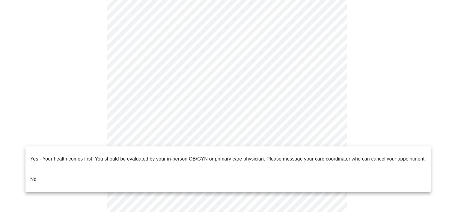
click at [173, 143] on div at bounding box center [229, 110] width 458 height 221
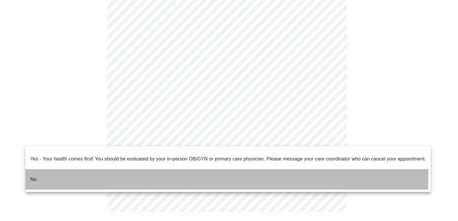
click at [35, 176] on p "No" at bounding box center [33, 179] width 6 height 7
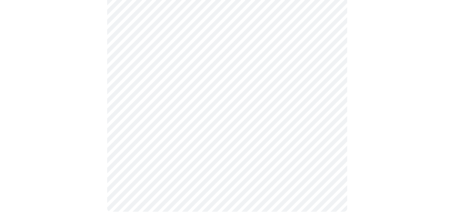
scroll to position [0, 0]
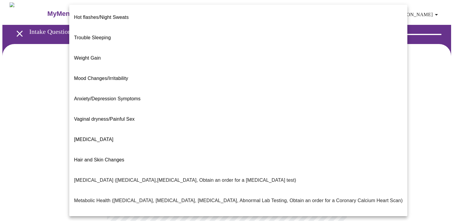
click at [160, 124] on body "MyMenopauseRx Appointments Messaging Labs Uploads Medications Community Refer a…" at bounding box center [229, 182] width 454 height 360
click at [126, 15] on p "Hot flashes/Night Sweats" at bounding box center [101, 17] width 55 height 7
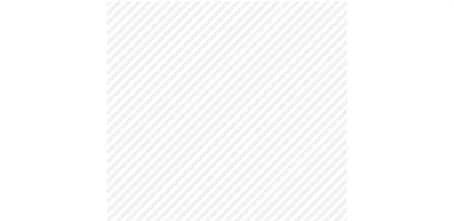
scroll to position [60, 0]
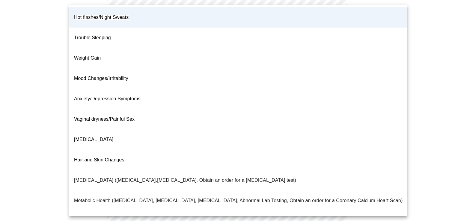
click at [332, 67] on body "MyMenopauseRx Appointments Messaging Labs Uploads Medications Community Refer a…" at bounding box center [229, 120] width 454 height 357
click at [0, 114] on html "MyMenopauseRx Appointments Messaging Labs Uploads Medications Community Refer a…" at bounding box center [229, 120] width 458 height 361
click at [28, 99] on div at bounding box center [229, 110] width 458 height 221
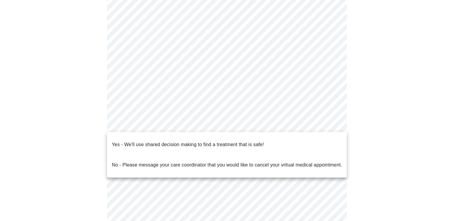
click at [217, 118] on body "MyMenopauseRx Appointments Messaging Labs Uploads Medications Community Refer a…" at bounding box center [229, 120] width 454 height 357
click at [140, 142] on p "Yes - We'll use shared decision making to find a treatment that is safe!" at bounding box center [188, 144] width 152 height 7
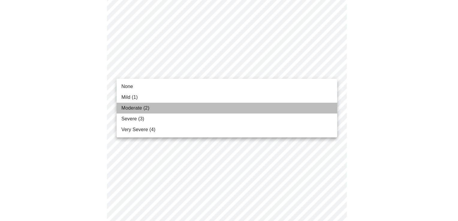
click at [131, 106] on span "Moderate (2)" at bounding box center [135, 108] width 28 height 7
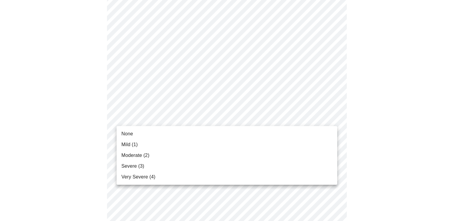
click at [137, 135] on li "None" at bounding box center [227, 134] width 221 height 11
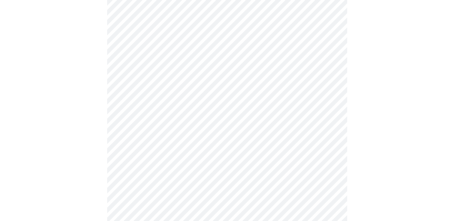
scroll to position [150, 0]
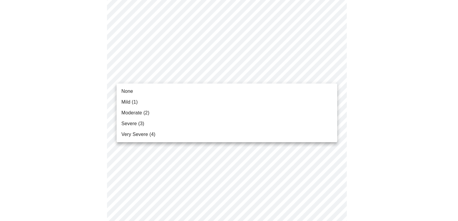
click at [131, 115] on span "Moderate (2)" at bounding box center [135, 112] width 28 height 7
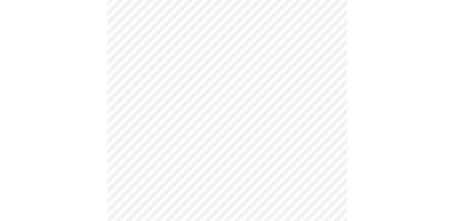
scroll to position [240, 0]
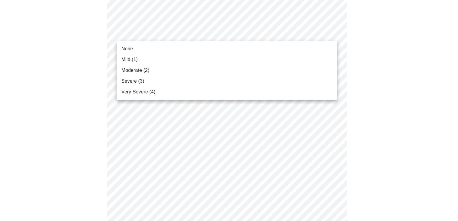
click at [190, 34] on body "MyMenopauseRx Appointments Messaging Labs Uploads Medications Community Refer a…" at bounding box center [229, 148] width 454 height 772
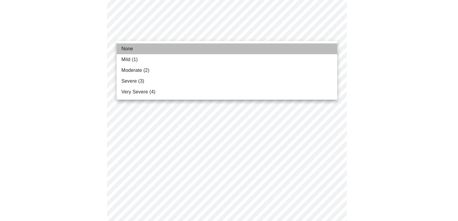
click at [122, 48] on span "None" at bounding box center [127, 48] width 12 height 7
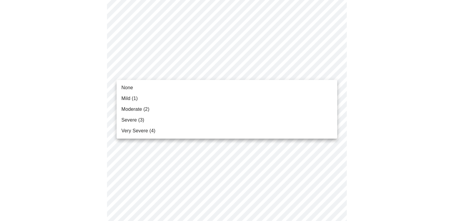
click at [155, 70] on body "MyMenopauseRx Appointments Messaging Labs Uploads Medications Community Refer a…" at bounding box center [229, 144] width 454 height 764
click at [133, 108] on span "Moderate (2)" at bounding box center [135, 109] width 28 height 7
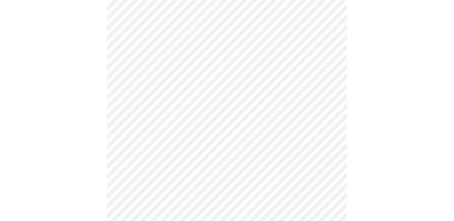
scroll to position [300, 0]
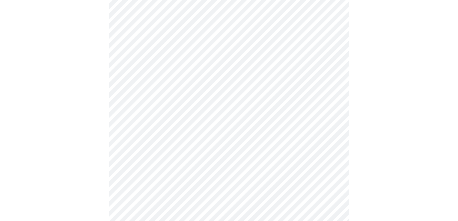
click at [169, 49] on body "MyMenopauseRx Appointments Messaging Labs Uploads Medications Community Refer a…" at bounding box center [229, 80] width 454 height 756
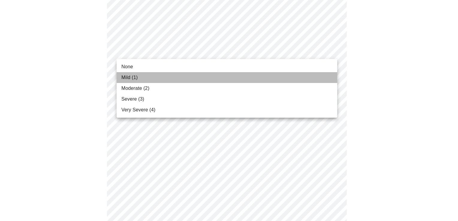
click at [129, 77] on span "Mild (1)" at bounding box center [129, 77] width 16 height 7
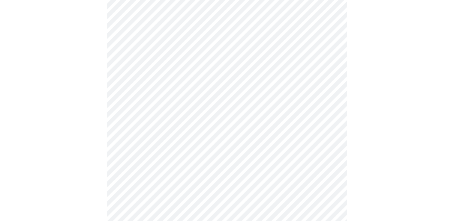
scroll to position [360, 0]
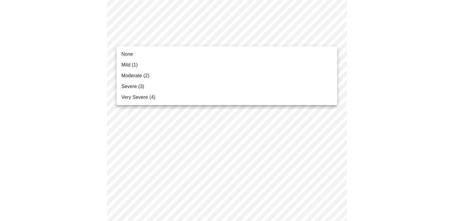
click at [195, 32] on body "MyMenopauseRx Appointments Messaging Labs Uploads Medications Community Refer a…" at bounding box center [229, 15] width 454 height 747
drag, startPoint x: 135, startPoint y: 78, endPoint x: 195, endPoint y: 32, distance: 75.9
click at [195, 32] on div at bounding box center [229, 110] width 458 height 221
click at [168, 39] on body "MyMenopauseRx Appointments Messaging Labs Uploads Medications Community Refer a…" at bounding box center [229, 15] width 454 height 747
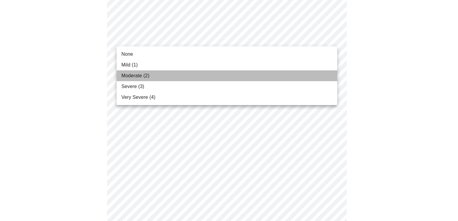
click at [128, 75] on span "Moderate (2)" at bounding box center [135, 75] width 28 height 7
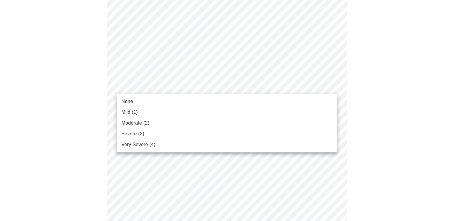
click at [190, 86] on body "MyMenopauseRx Appointments Messaging Labs Uploads Medications Community Refer a…" at bounding box center [229, 11] width 454 height 739
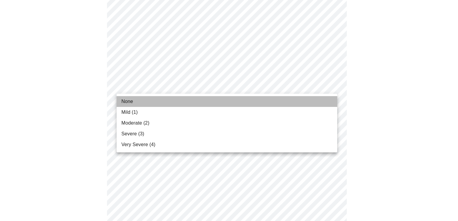
click at [126, 100] on span "None" at bounding box center [127, 101] width 12 height 7
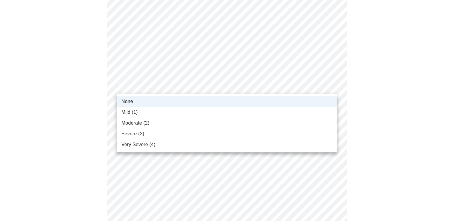
click at [140, 88] on body "MyMenopauseRx Appointments Messaging Labs Uploads Medications Community Refer a…" at bounding box center [229, 7] width 454 height 730
click at [142, 123] on span "Moderate (2)" at bounding box center [135, 123] width 28 height 7
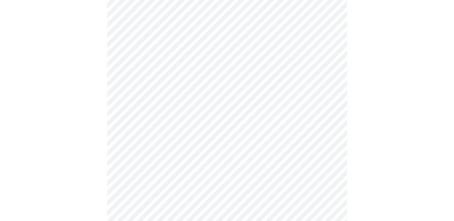
scroll to position [450, 0]
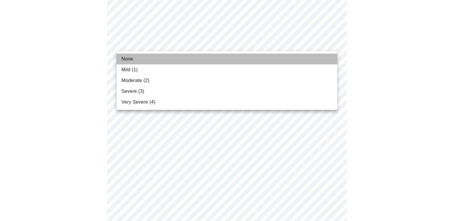
click at [143, 58] on li "None" at bounding box center [227, 59] width 221 height 11
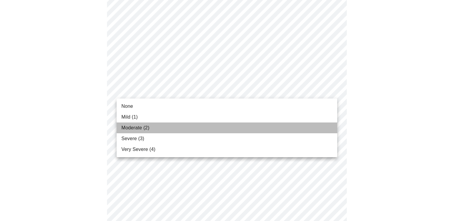
click at [137, 125] on span "Moderate (2)" at bounding box center [135, 127] width 28 height 7
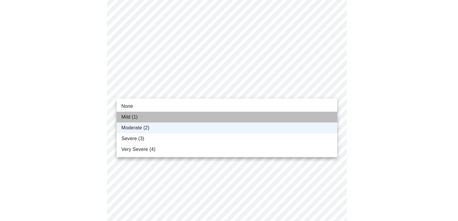
click at [118, 117] on li "Mild (1)" at bounding box center [227, 117] width 221 height 11
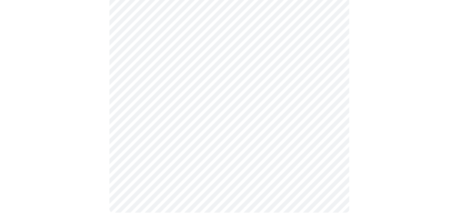
scroll to position [492, 0]
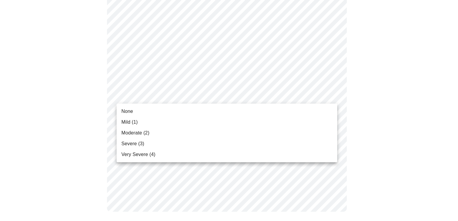
click at [137, 134] on span "Moderate (2)" at bounding box center [135, 133] width 28 height 7
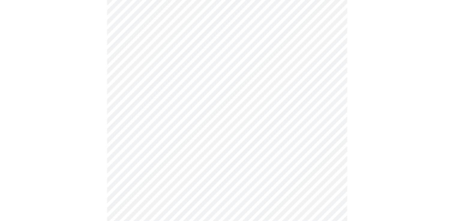
scroll to position [270, 0]
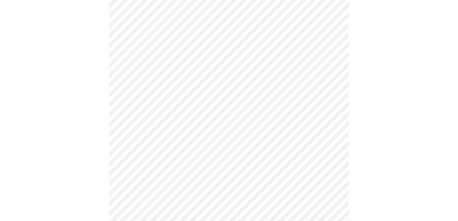
click at [135, 96] on body "MyMenopauseRx Appointments Messaging Labs Uploads Medications Community Refer a…" at bounding box center [229, 28] width 454 height 592
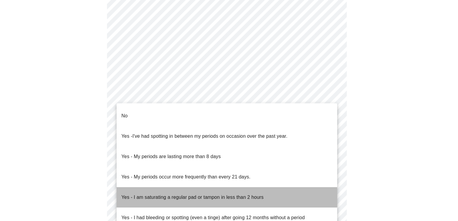
click at [183, 194] on p "Yes - I am saturating a regular pad or tampon in less than 2 hours" at bounding box center [192, 197] width 142 height 7
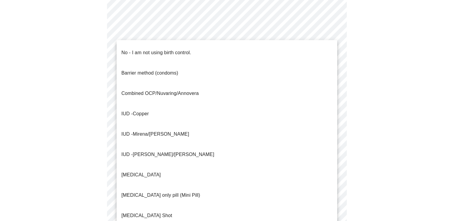
click at [175, 141] on body "MyMenopauseRx Appointments Messaging Labs Uploads Medications Community Refer a…" at bounding box center [229, 26] width 454 height 588
click at [140, 49] on p "No - I am not using birth control." at bounding box center [156, 52] width 70 height 7
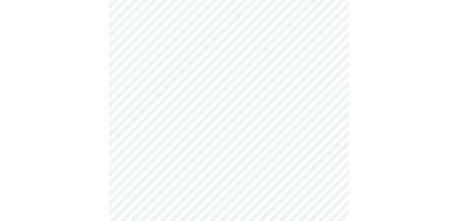
click at [148, 92] on p "No - I am not using birth control." at bounding box center [174, 94] width 52 height 4
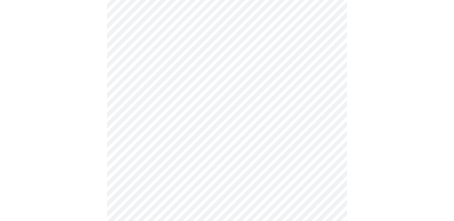
click at [148, 92] on p "No - I am not using birth control." at bounding box center [174, 94] width 52 height 4
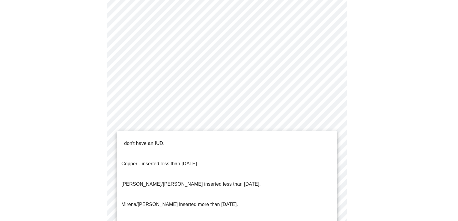
click at [159, 140] on p "I don't have an IUD." at bounding box center [142, 143] width 43 height 7
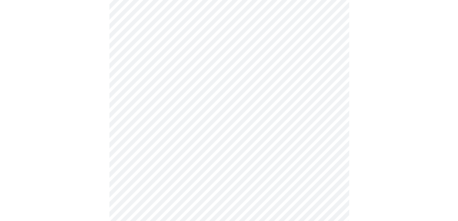
scroll to position [359, 0]
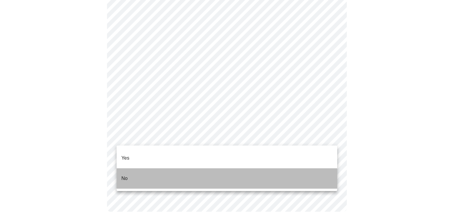
click at [128, 169] on li "No" at bounding box center [227, 179] width 221 height 20
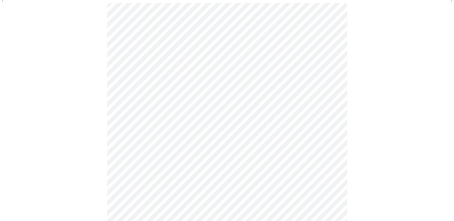
scroll to position [60, 0]
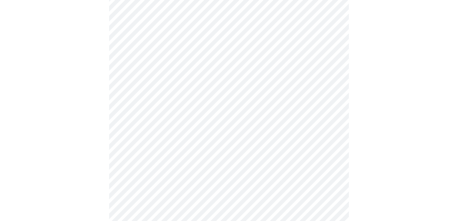
click at [133, 94] on body "MyMenopauseRx Appointments Messaging Labs Uploads Medications Community Refer a…" at bounding box center [229, 185] width 454 height 486
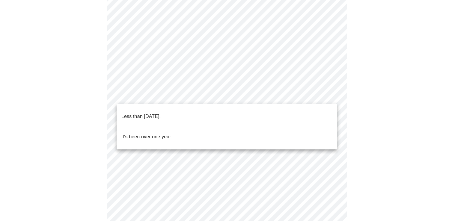
click at [146, 115] on p "Less than [DATE]." at bounding box center [140, 116] width 39 height 7
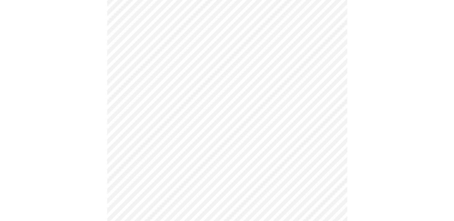
scroll to position [132, 0]
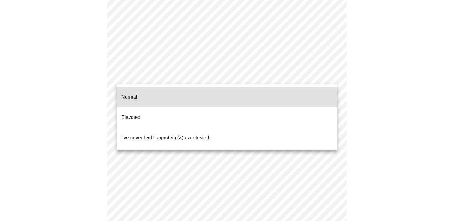
click at [153, 73] on body "MyMenopauseRx Appointments Messaging Labs Uploads Medications Community Refer a…" at bounding box center [229, 92] width 454 height 443
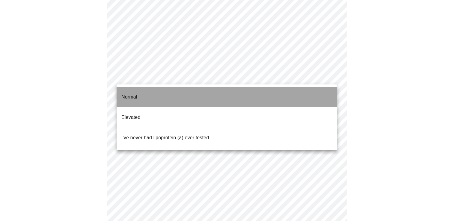
click at [127, 94] on p "Normal" at bounding box center [129, 97] width 16 height 7
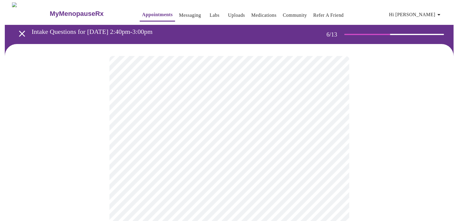
scroll to position [60, 0]
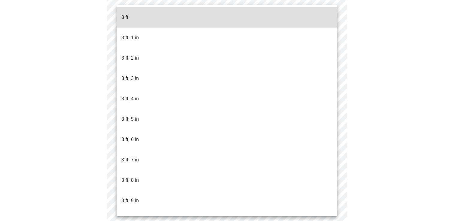
click at [166, 106] on body "MyMenopauseRx Appointments Messaging Labs Uploads Medications Community Refer a…" at bounding box center [229, 102] width 454 height 320
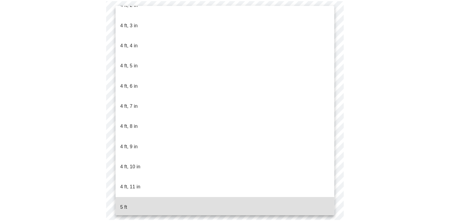
scroll to position [308, 0]
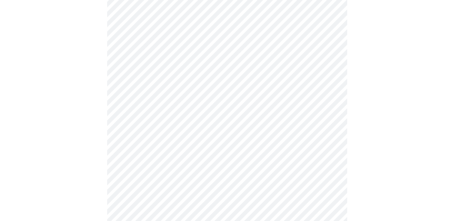
scroll to position [1500, 0]
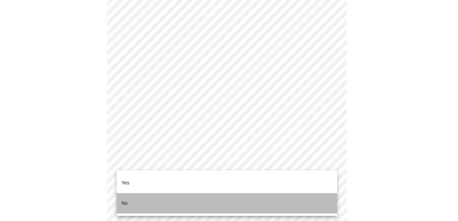
click at [124, 200] on p "No" at bounding box center [124, 203] width 6 height 7
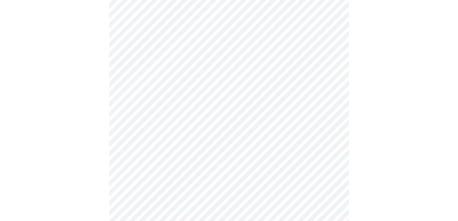
scroll to position [360, 0]
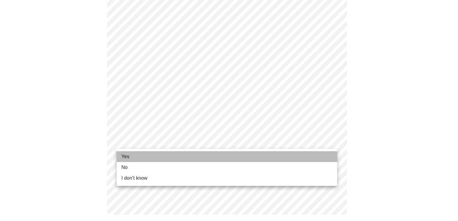
click at [136, 159] on li "Yes" at bounding box center [227, 156] width 221 height 11
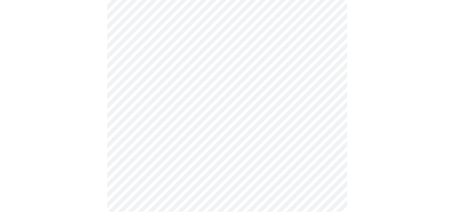
scroll to position [0, 0]
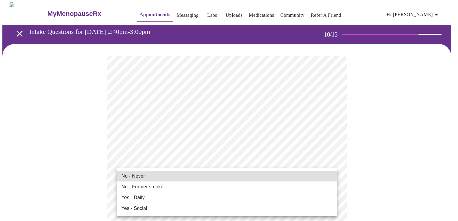
click at [214, 175] on li "No - Never" at bounding box center [227, 176] width 221 height 11
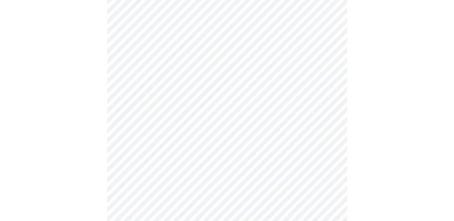
scroll to position [420, 0]
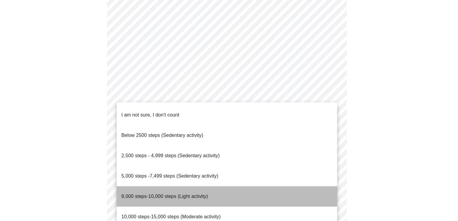
click at [176, 188] on span "8,000 steps-10,000 steps (Light activity)" at bounding box center [164, 196] width 87 height 17
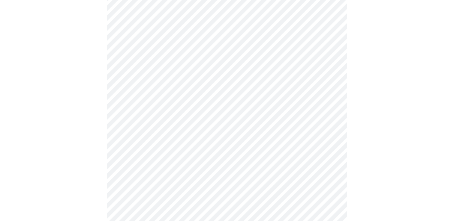
scroll to position [540, 0]
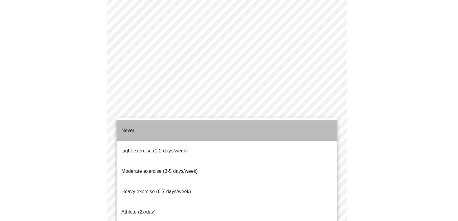
click at [131, 128] on span "Never" at bounding box center [127, 130] width 13 height 5
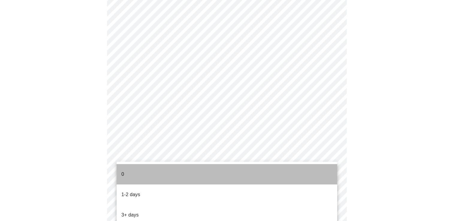
click at [124, 169] on li "0" at bounding box center [227, 174] width 221 height 20
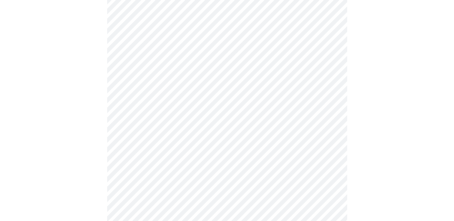
scroll to position [522, 0]
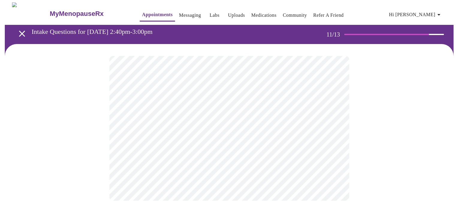
scroll to position [0, 0]
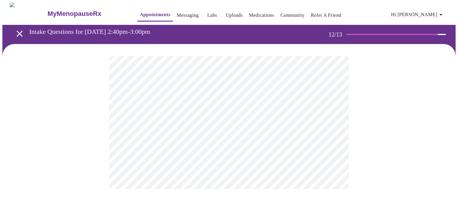
click at [218, 121] on body "MyMenopauseRx Appointments Messaging Labs Uploads Medications Community Refer a…" at bounding box center [229, 101] width 454 height 199
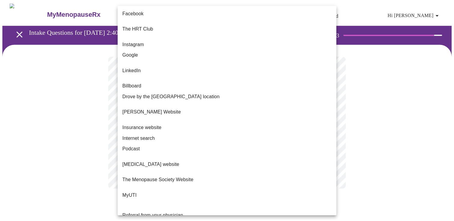
scroll to position [30, 0]
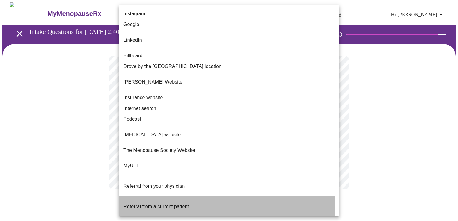
click at [176, 204] on span "Referral from a current patient." at bounding box center [157, 206] width 67 height 5
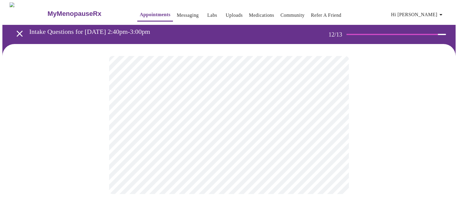
click at [176, 175] on span "Referral from a current patient." at bounding box center [175, 173] width 50 height 3
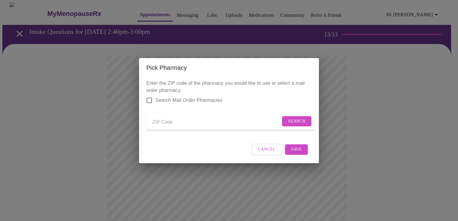
click at [168, 121] on input "Send a message to your care team" at bounding box center [216, 123] width 128 height 10
type input "70124"
click at [150, 99] on input "Search Mail Order Pharmacies" at bounding box center [149, 100] width 13 height 13
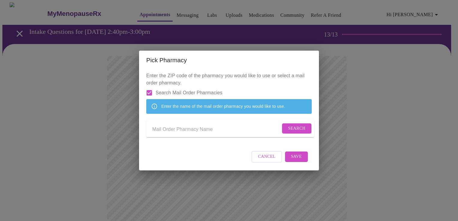
click at [153, 87] on input "Search Mail Order Pharmacies" at bounding box center [149, 93] width 13 height 13
checkbox input "false"
click at [153, 85] on p "Enter the ZIP code of the pharmacy you would like to use or select a mail order…" at bounding box center [229, 107] width 166 height 70
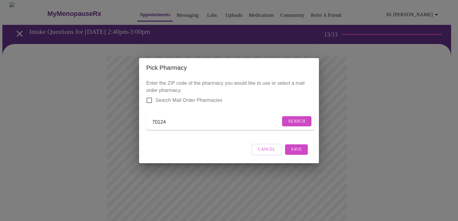
drag, startPoint x: 153, startPoint y: 85, endPoint x: 188, endPoint y: 119, distance: 49.2
click at [181, 119] on input "70124" at bounding box center [216, 123] width 128 height 10
click at [188, 119] on input "70124" at bounding box center [216, 123] width 128 height 10
click at [301, 114] on form "70124 Search" at bounding box center [230, 122] width 168 height 18
click at [297, 120] on span "Search" at bounding box center [296, 121] width 17 height 7
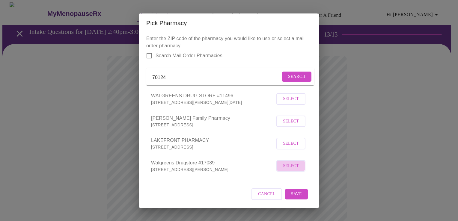
click at [281, 171] on button "Select" at bounding box center [291, 166] width 29 height 12
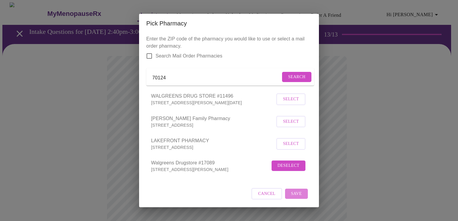
click at [297, 198] on span "Save" at bounding box center [296, 193] width 11 height 7
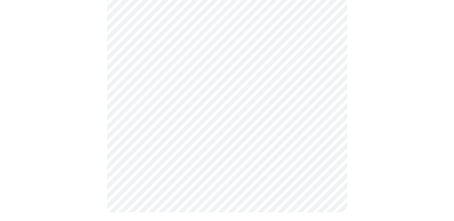
scroll to position [229, 0]
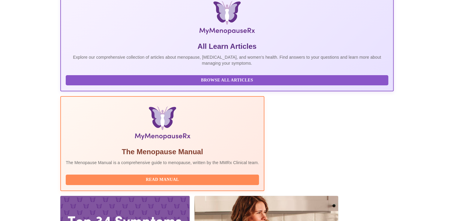
scroll to position [106, 0]
